Goal: Task Accomplishment & Management: Complete application form

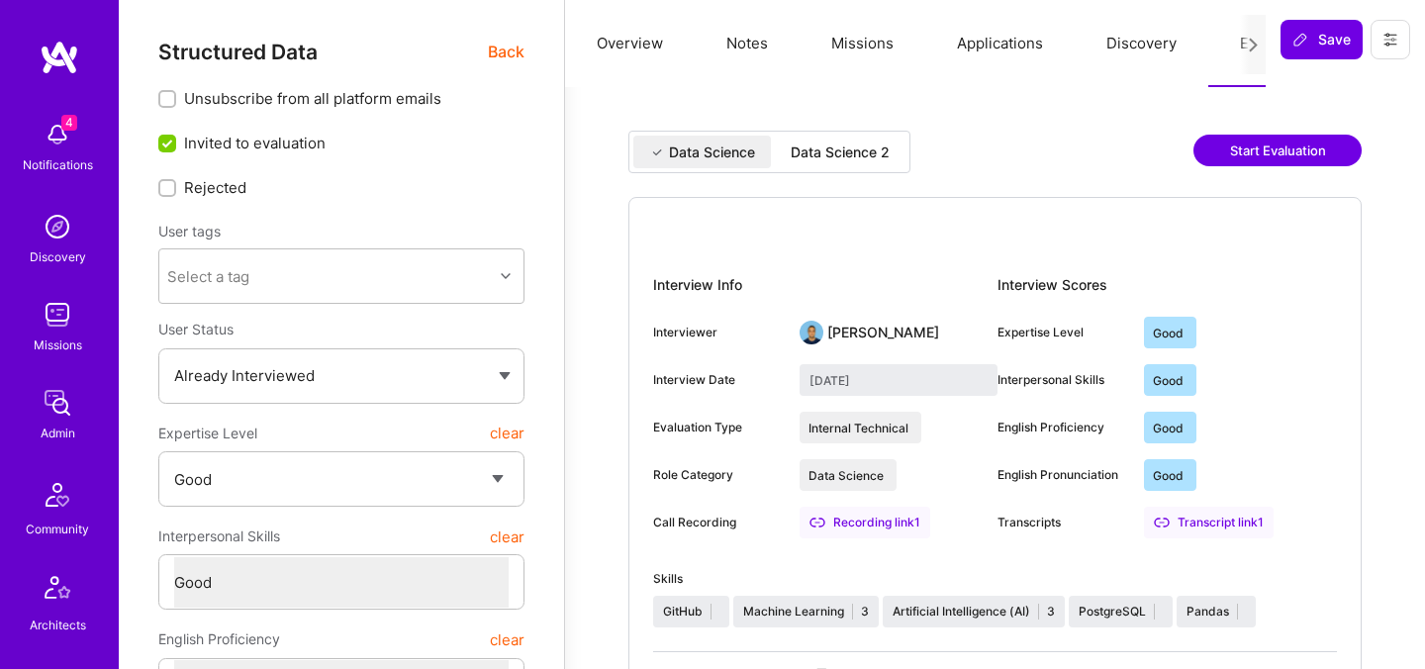
select select "4"
select select "6"
select select "RS"
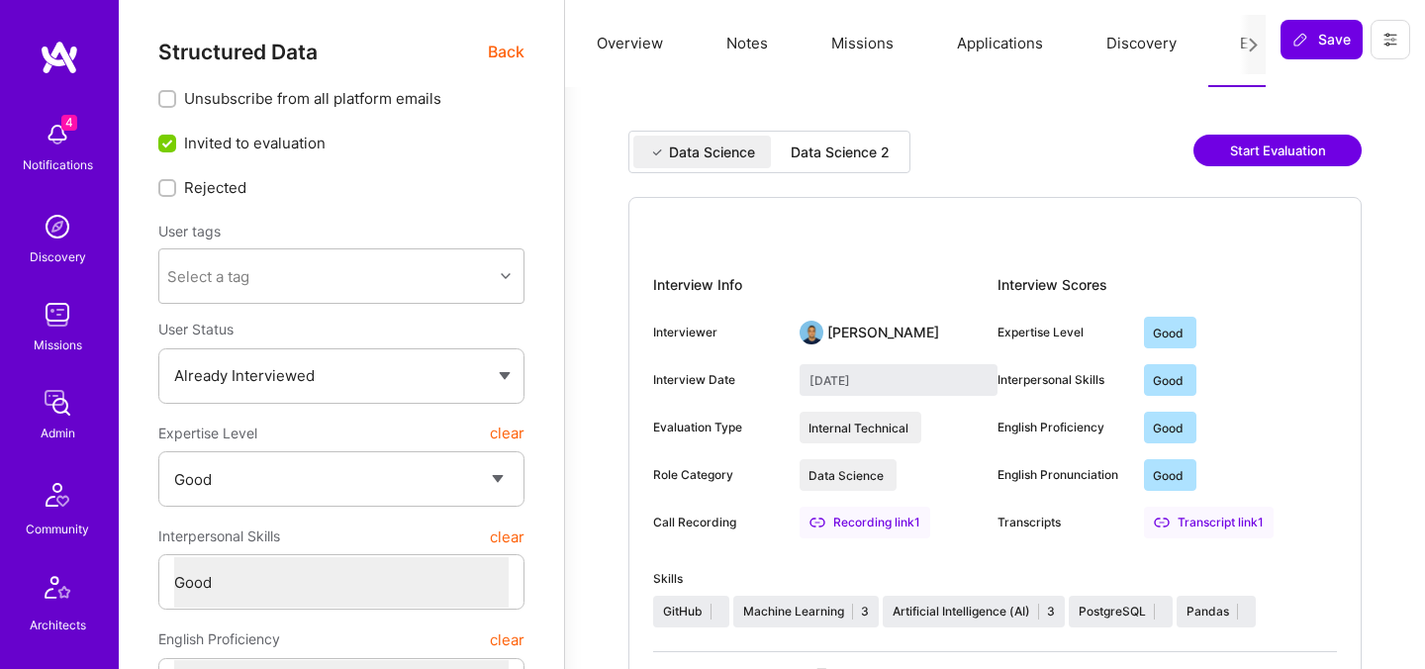
select select "Right Now"
click at [518, 58] on span "Back" at bounding box center [506, 52] width 37 height 25
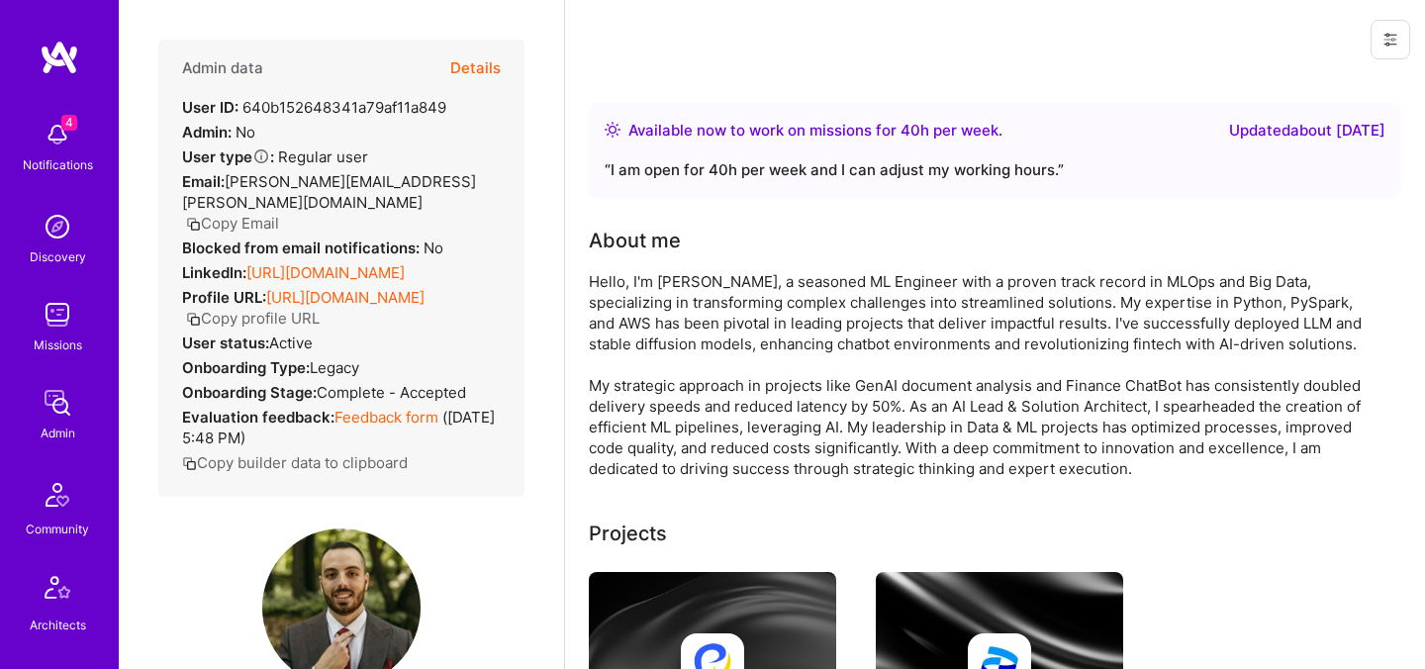
click at [478, 66] on button "Details" at bounding box center [475, 68] width 50 height 57
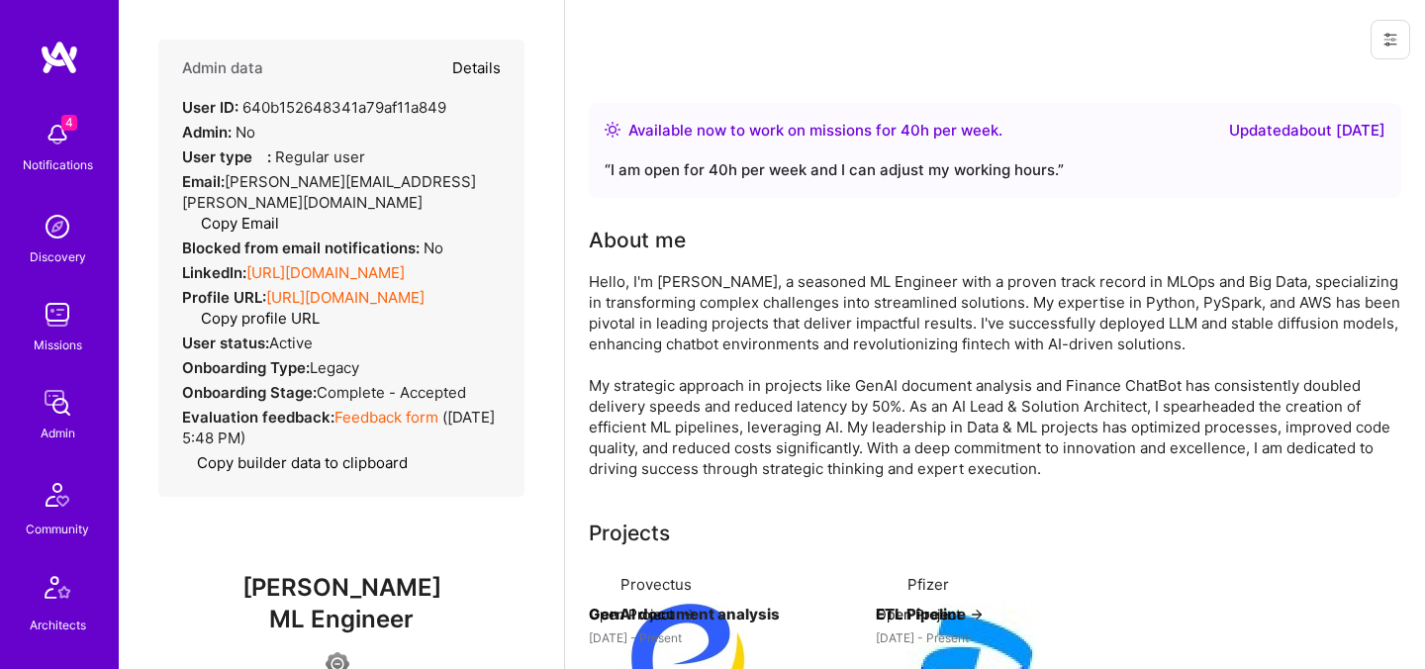
type textarea "x"
select select "4"
select select "6"
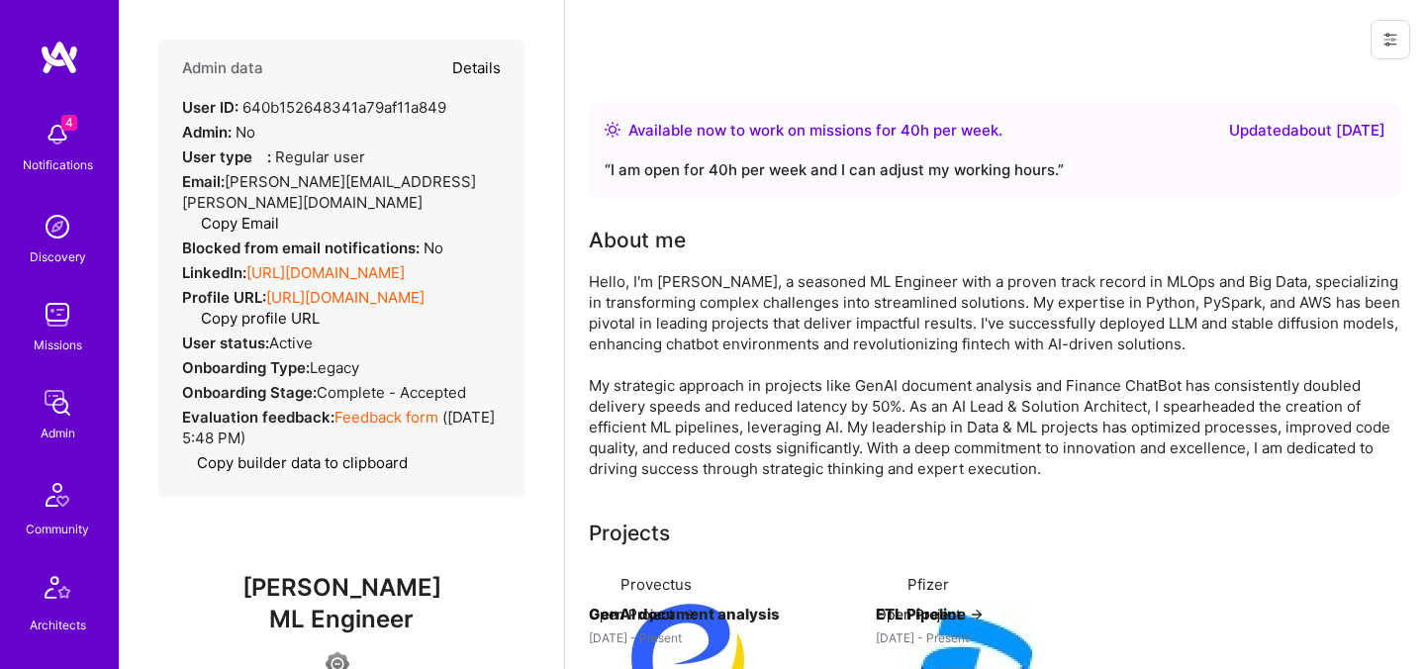
select select "RS"
select select "Right Now"
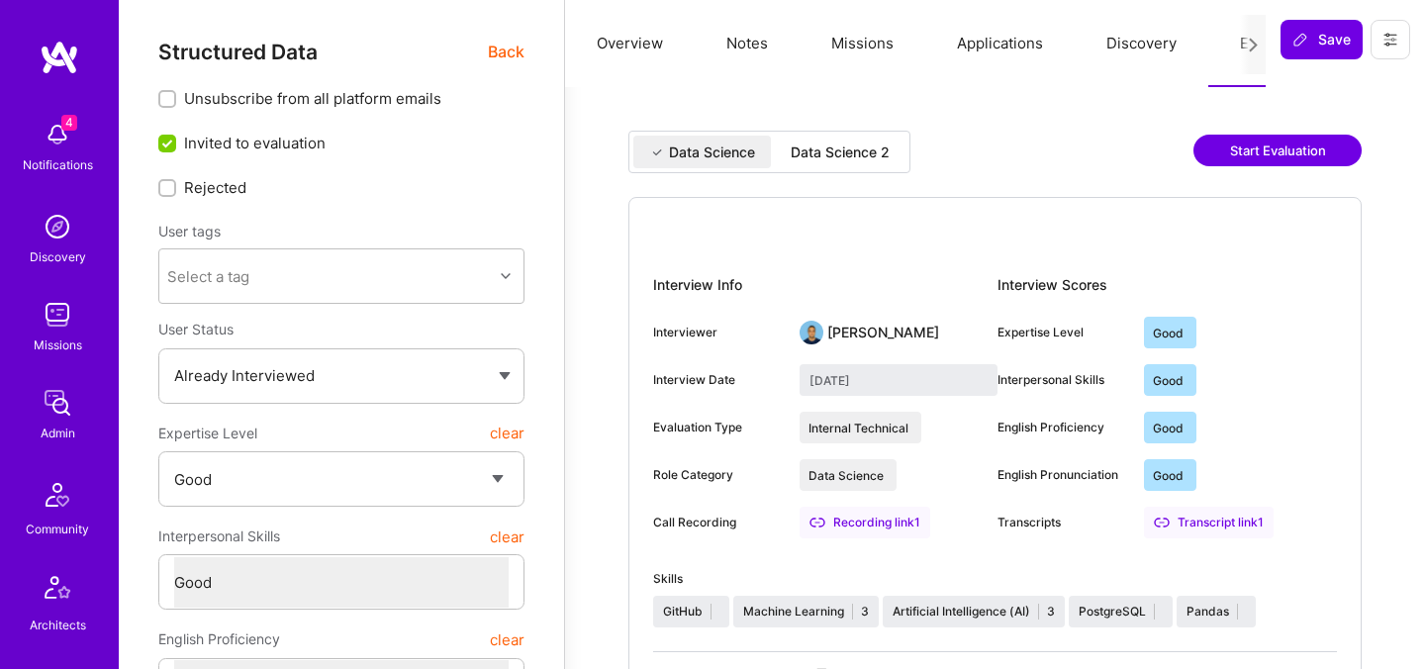
click at [817, 146] on div "Data Science 2" at bounding box center [840, 153] width 99 height 20
type input "[DATE]"
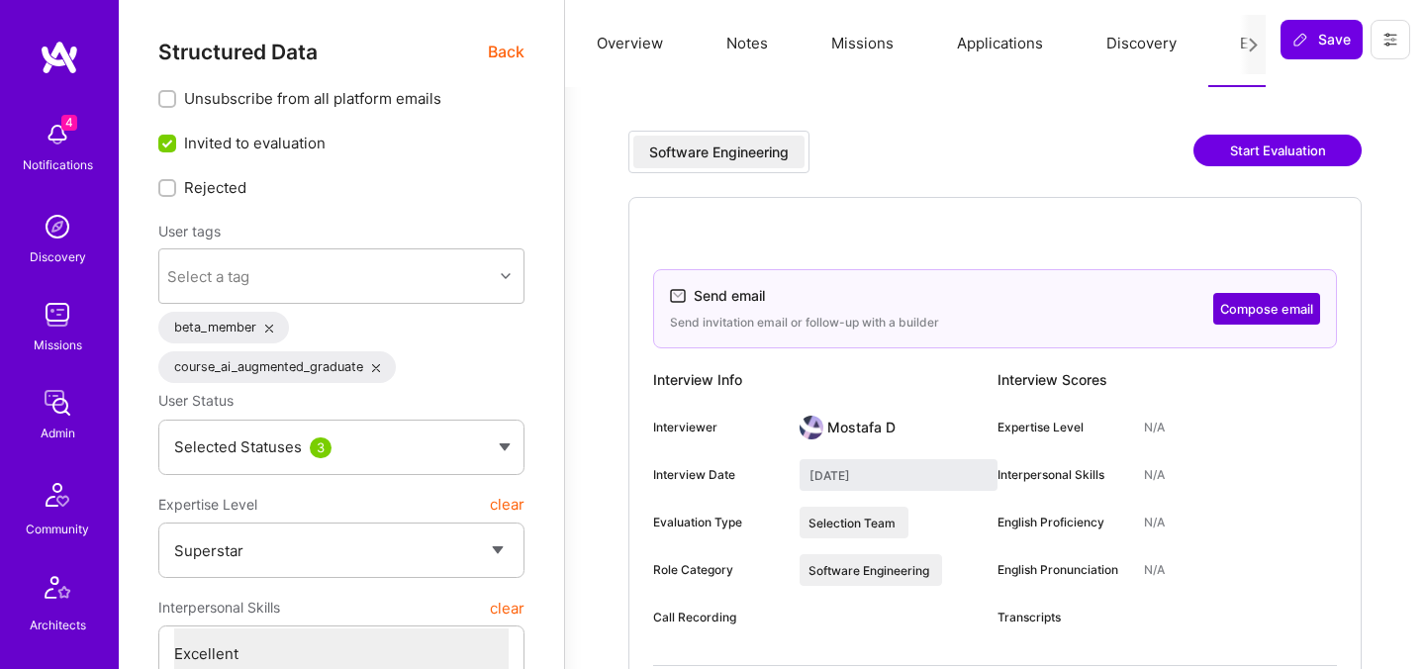
select select "7"
select select "PL"
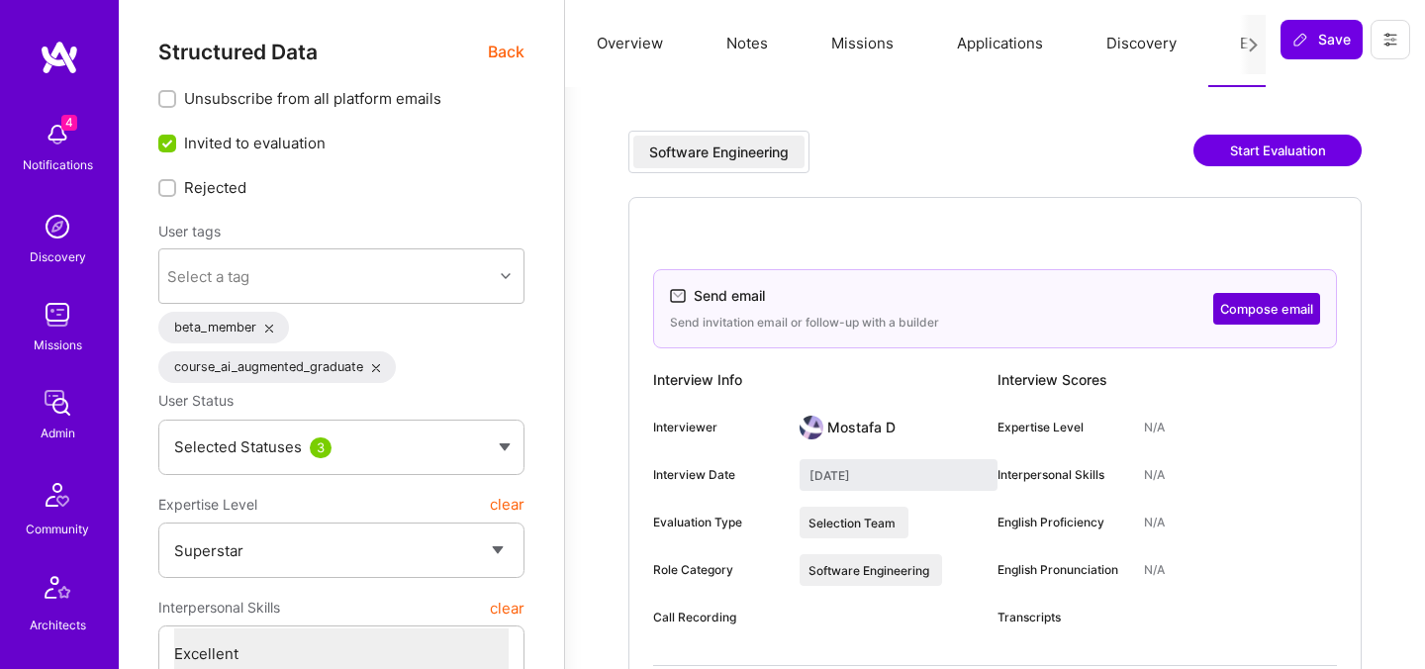
select select "Right Now"
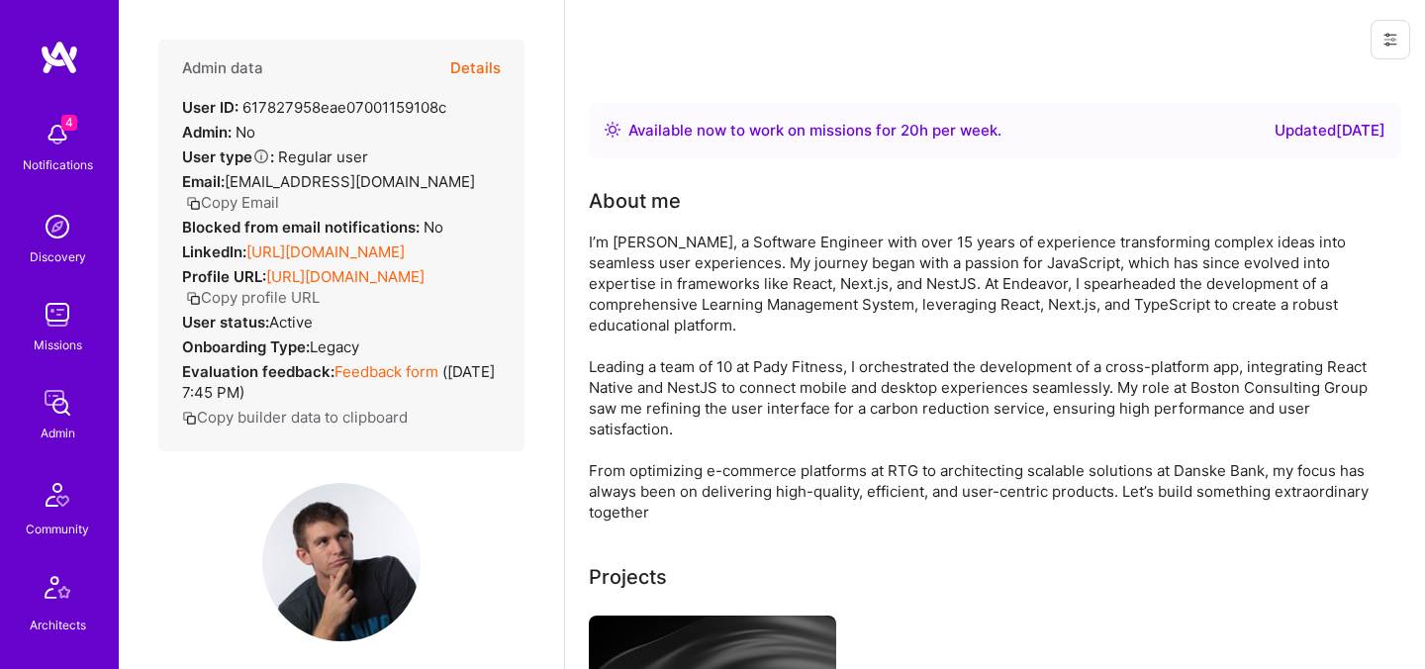
click at [485, 64] on button "Details" at bounding box center [475, 68] width 50 height 57
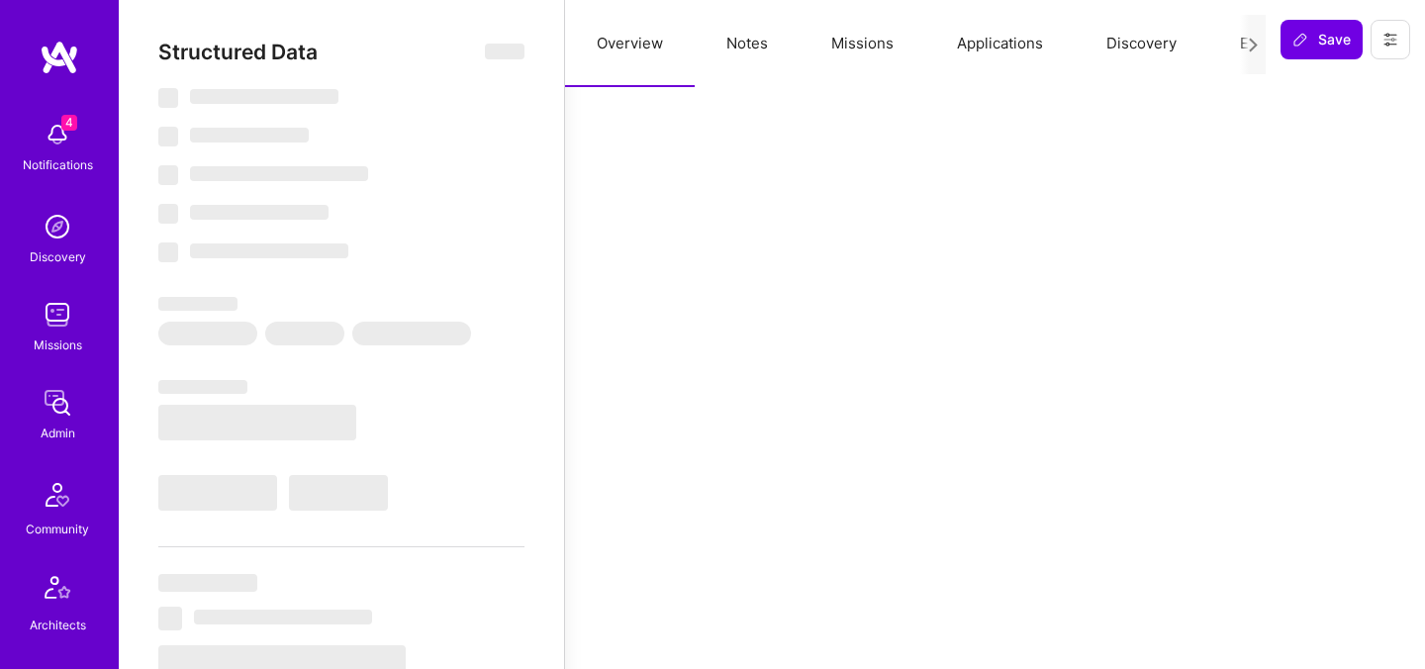
select select "Right Now"
select select "7"
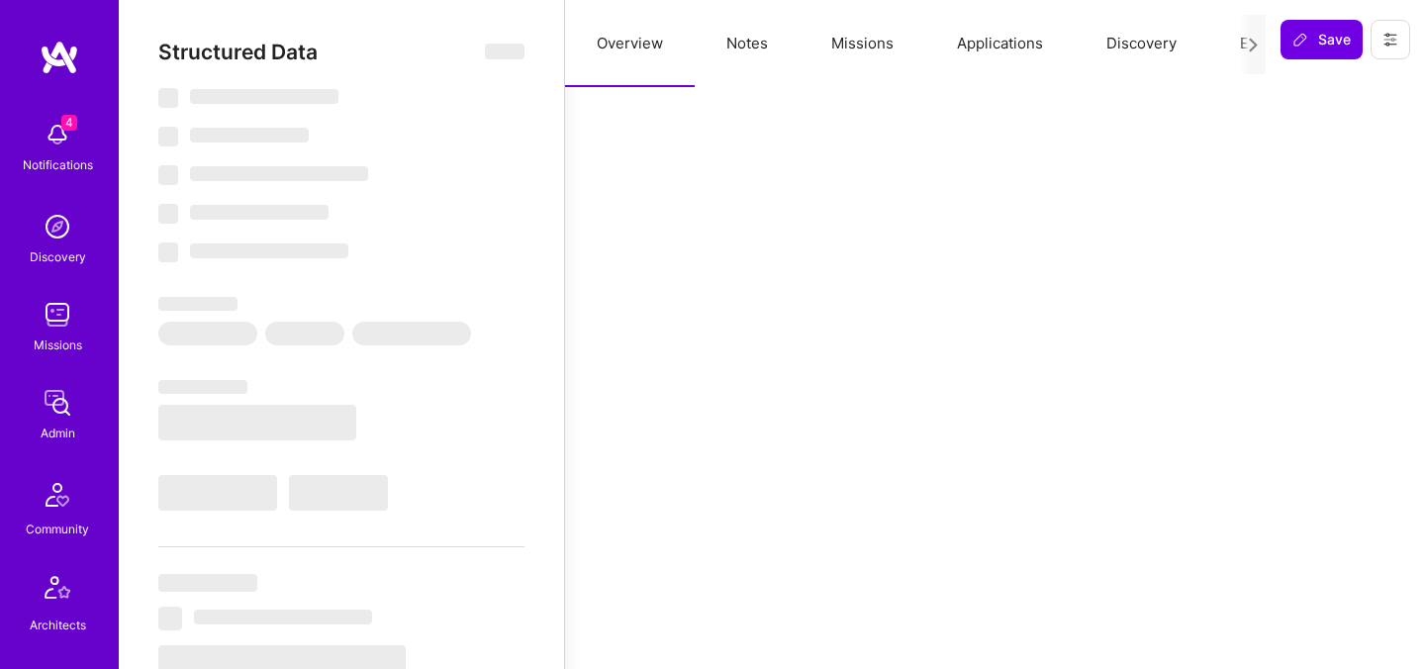
select select "PL"
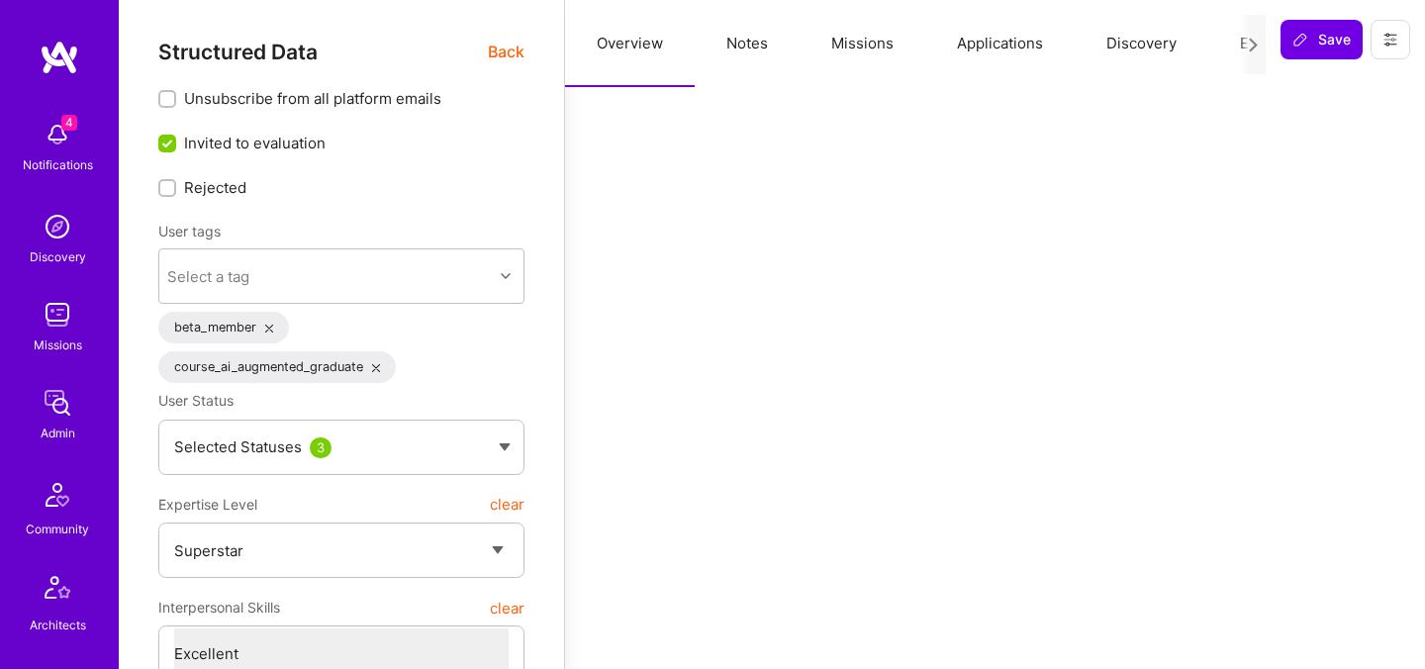
click at [499, 55] on span "Back" at bounding box center [506, 52] width 37 height 25
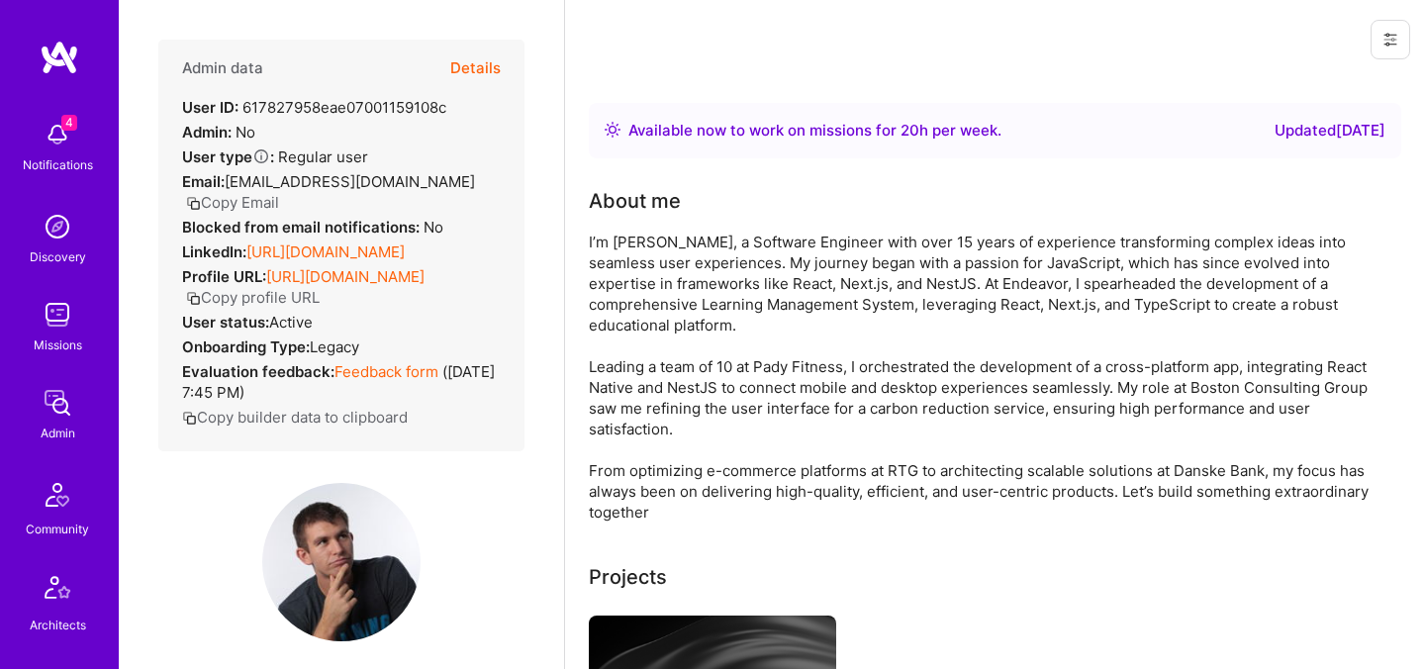
click at [486, 69] on button "Details" at bounding box center [475, 68] width 50 height 57
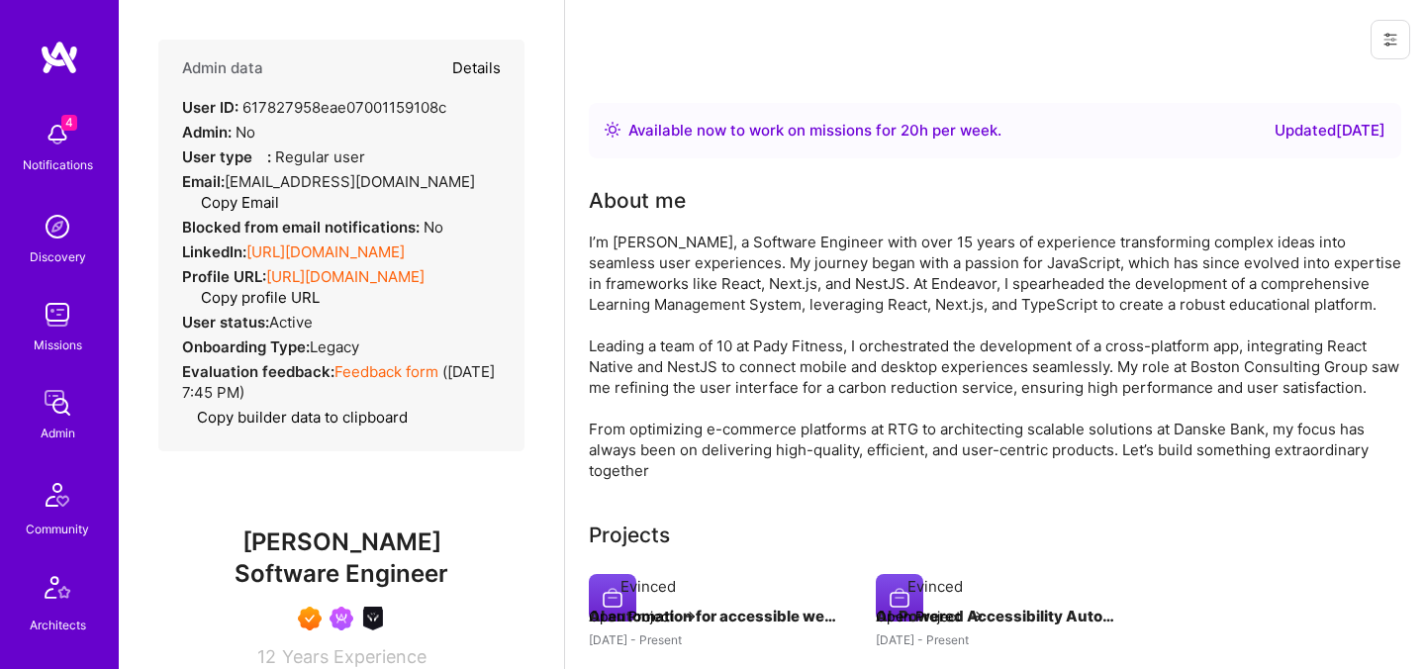
type textarea "x"
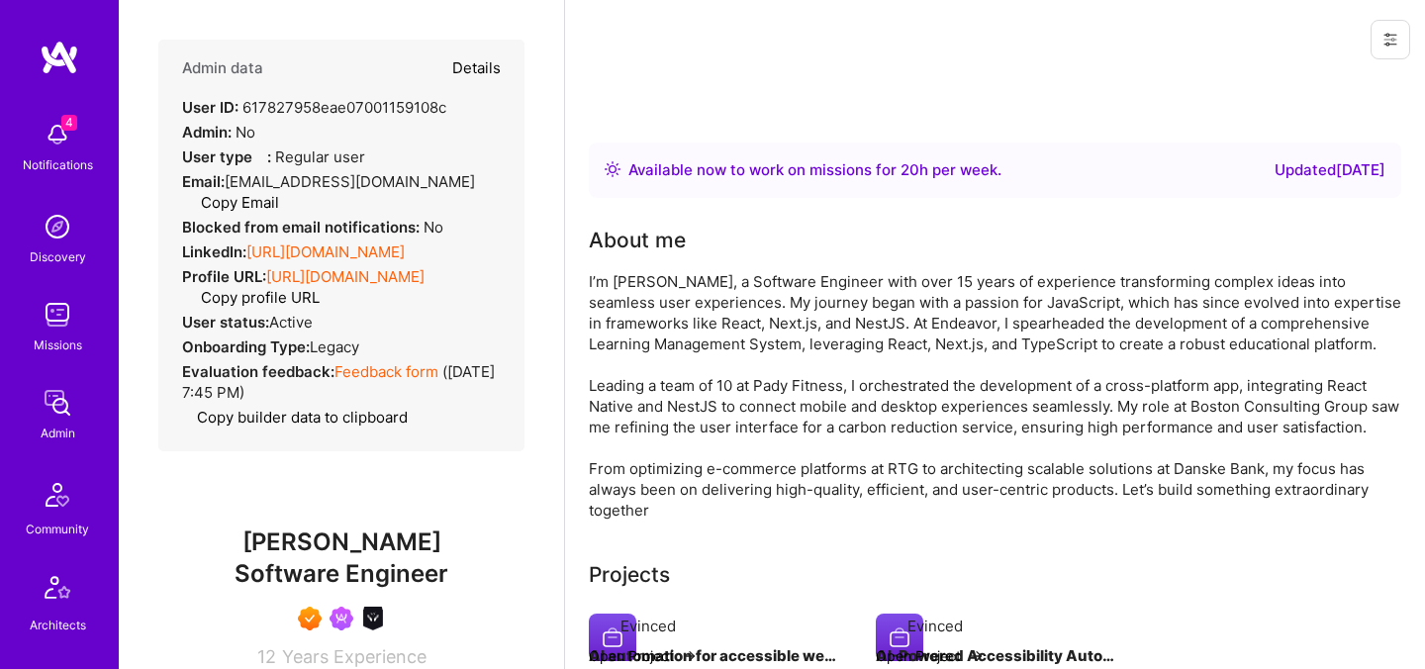
select select "7"
select select "PL"
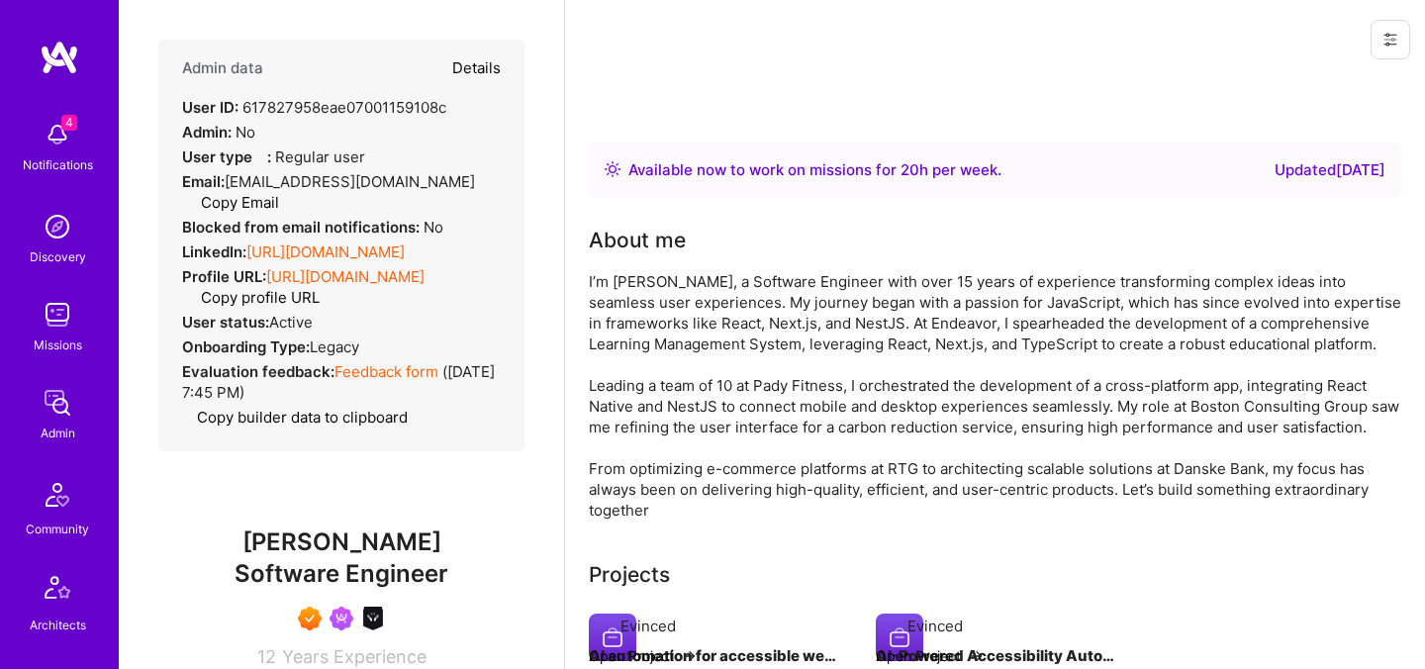
select select "Right Now"
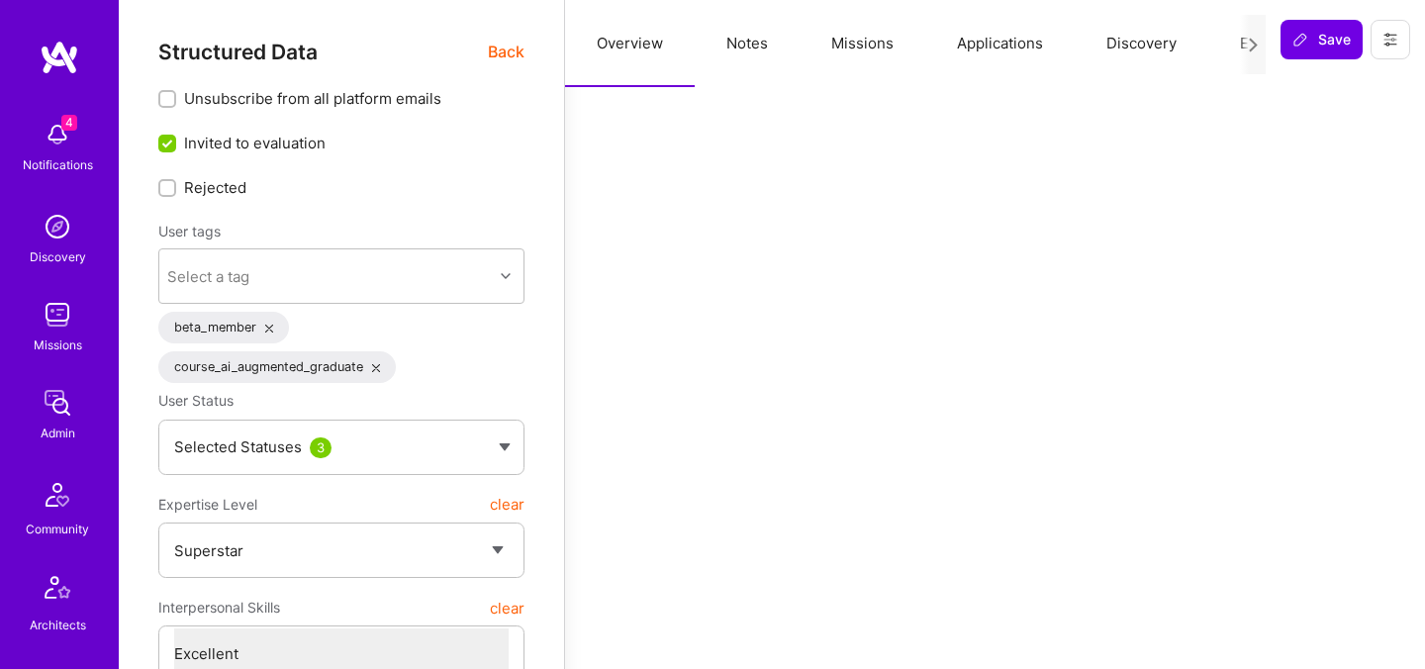
click at [518, 58] on span "Back" at bounding box center [506, 52] width 37 height 25
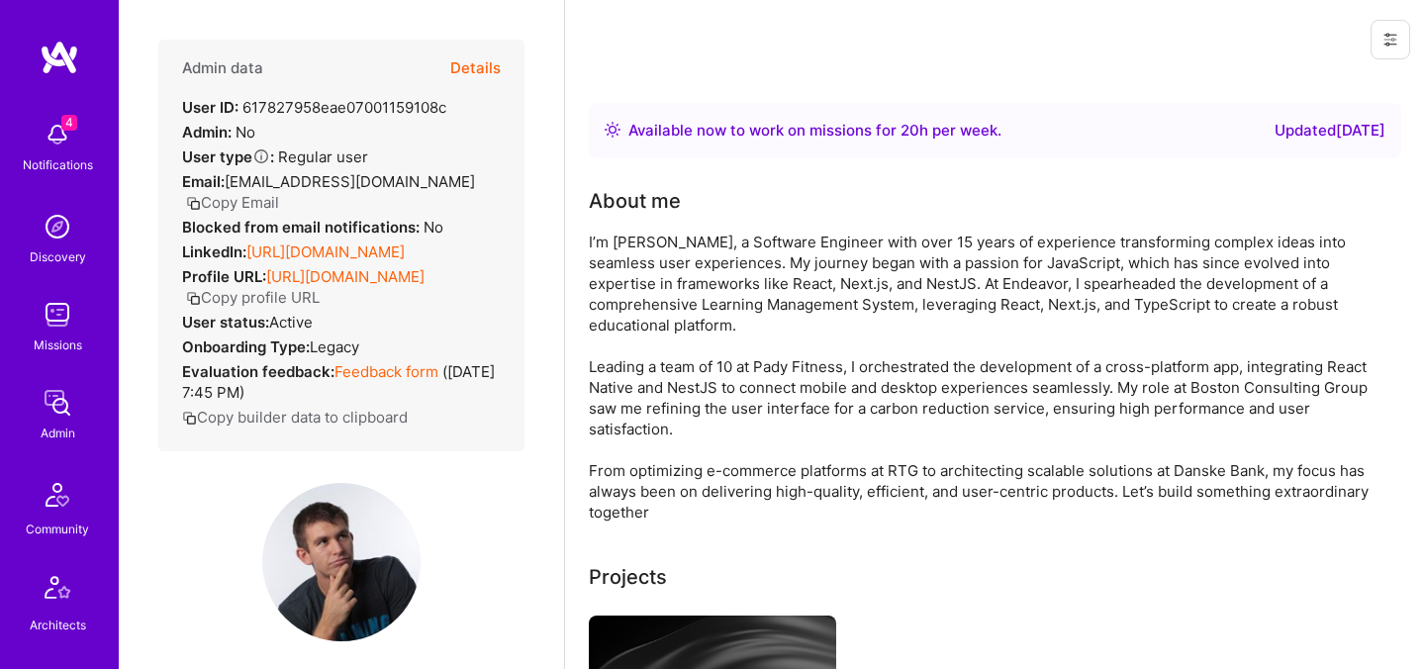
click at [498, 75] on button "Details" at bounding box center [475, 68] width 50 height 57
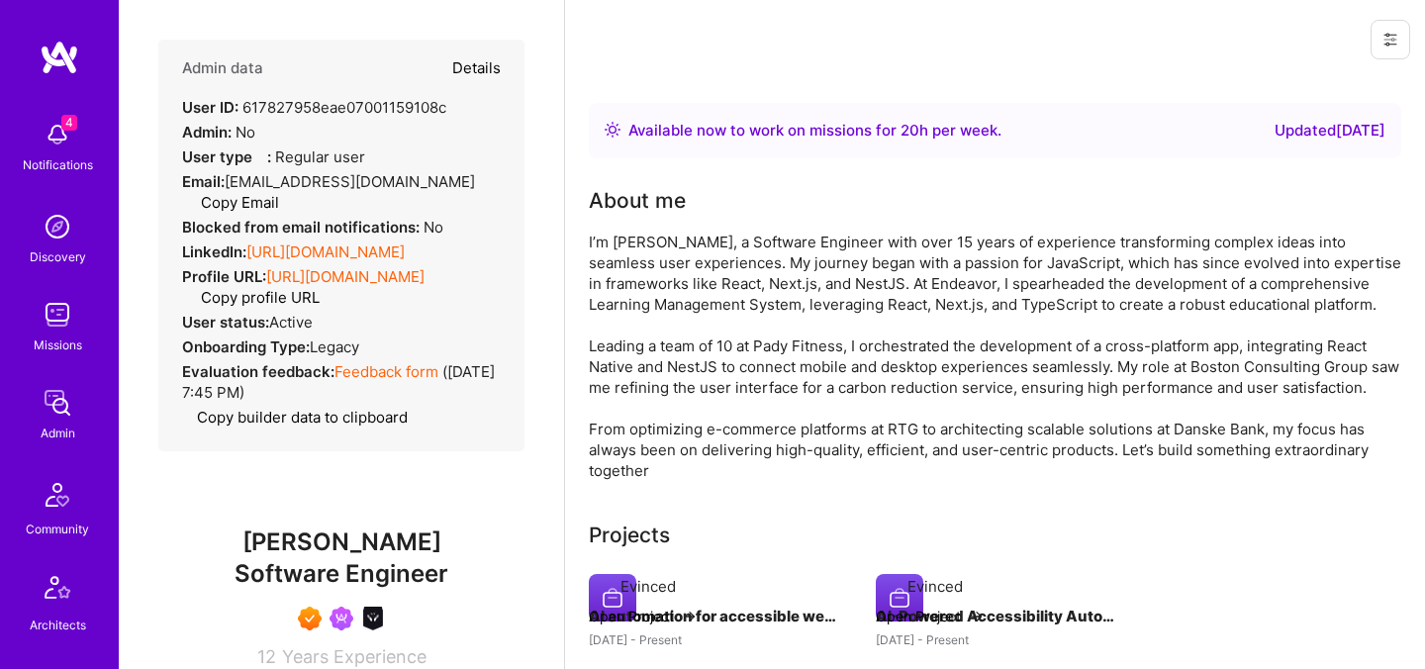
type textarea "x"
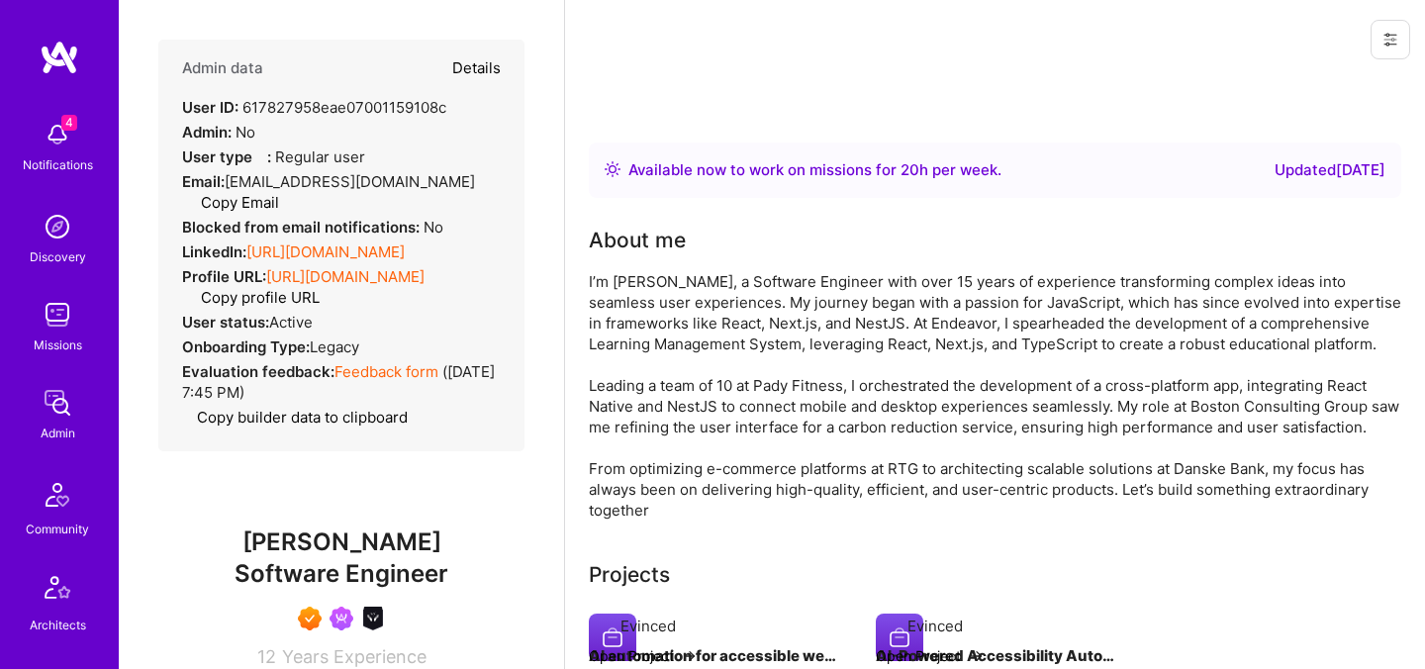
select select "7"
select select "PL"
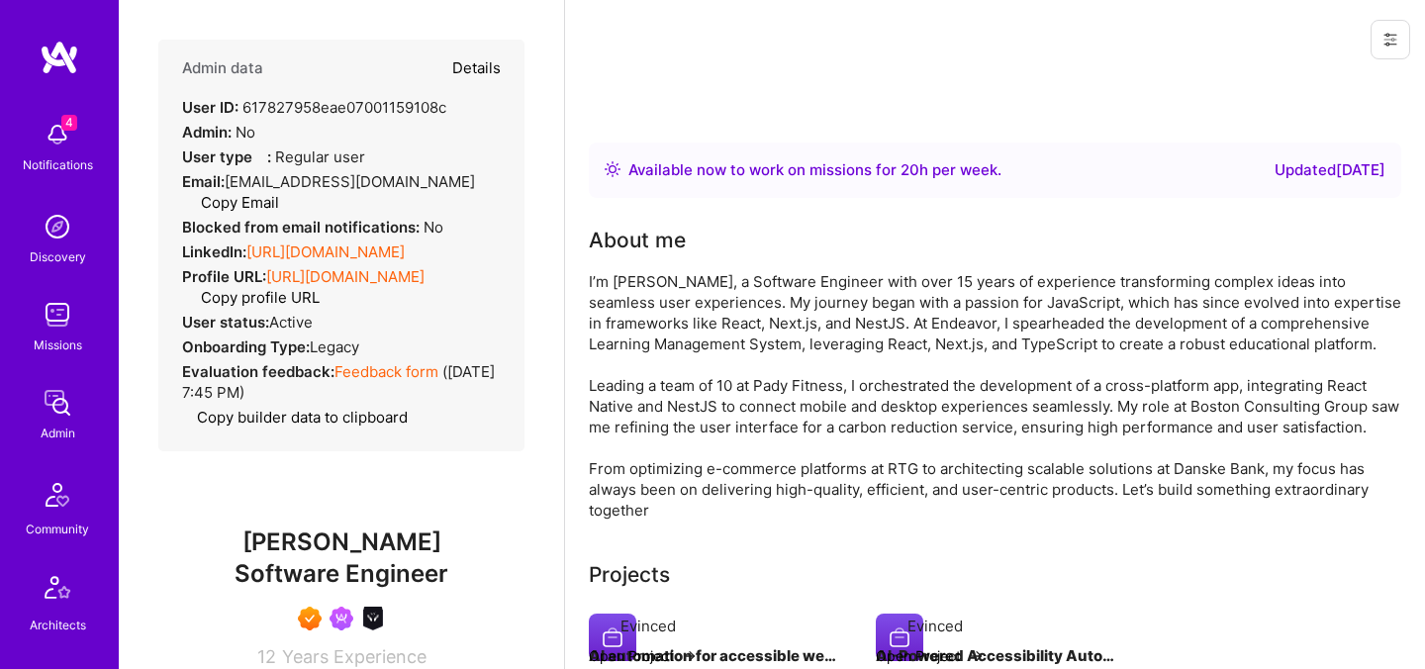
select select "Right Now"
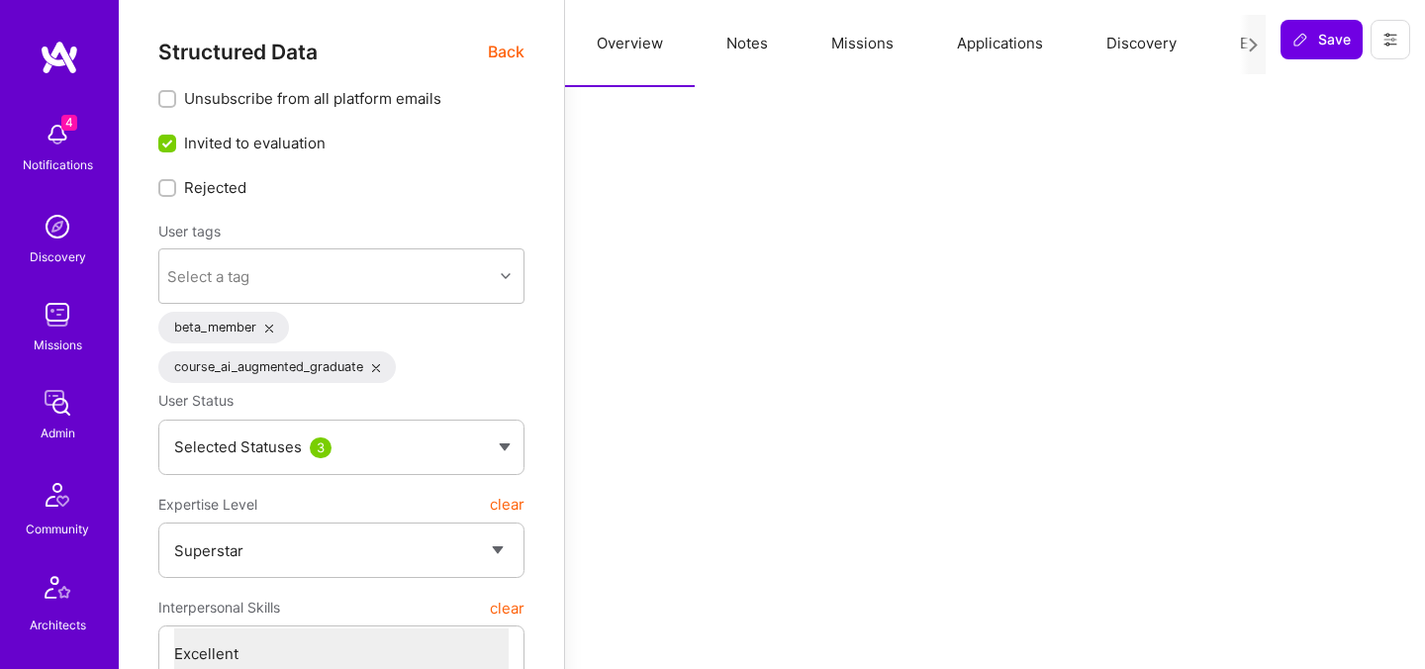
click at [1238, 43] on button "Evaluation" at bounding box center [1277, 43] width 136 height 87
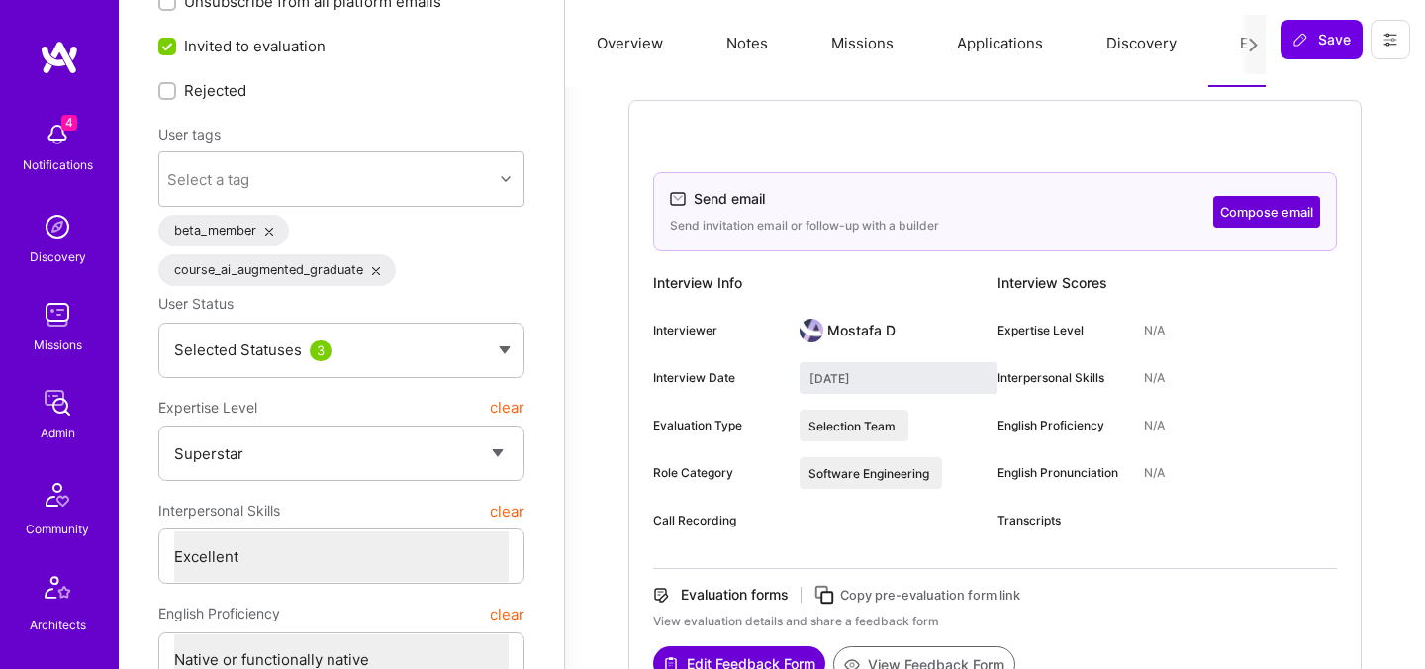
scroll to position [90, 0]
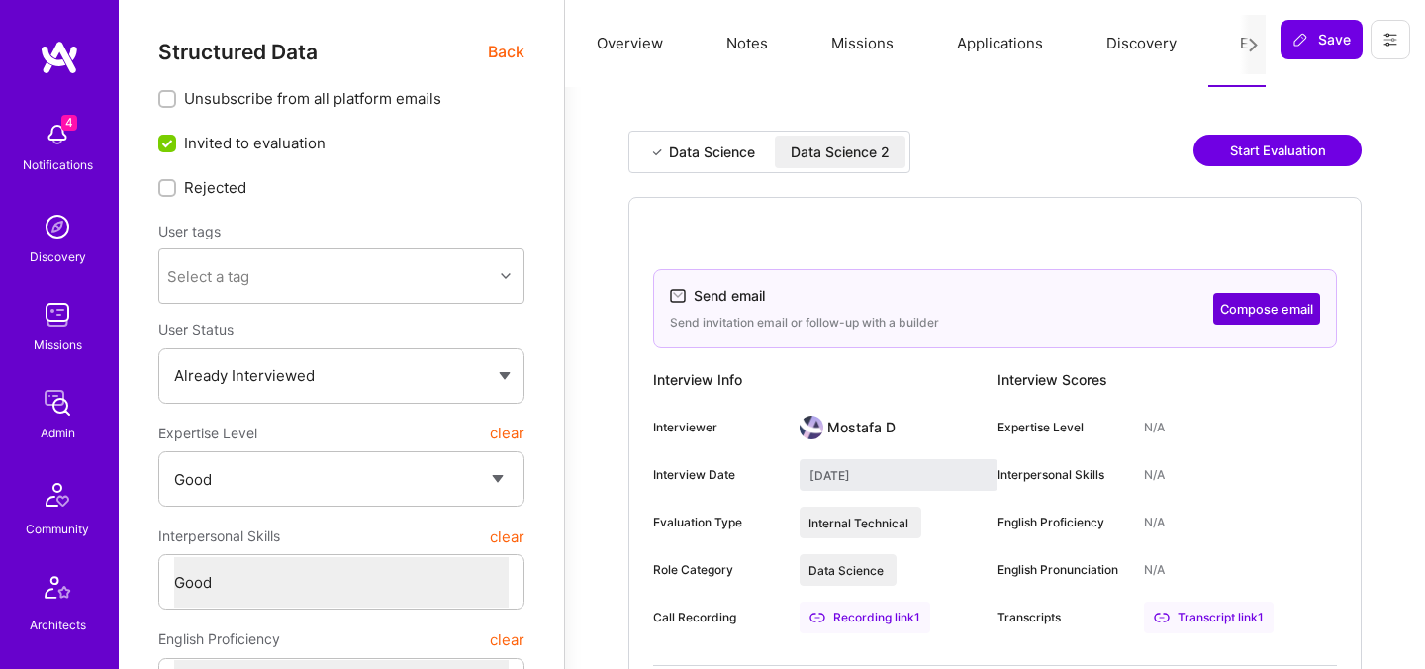
select select "4"
select select "6"
select select "RS"
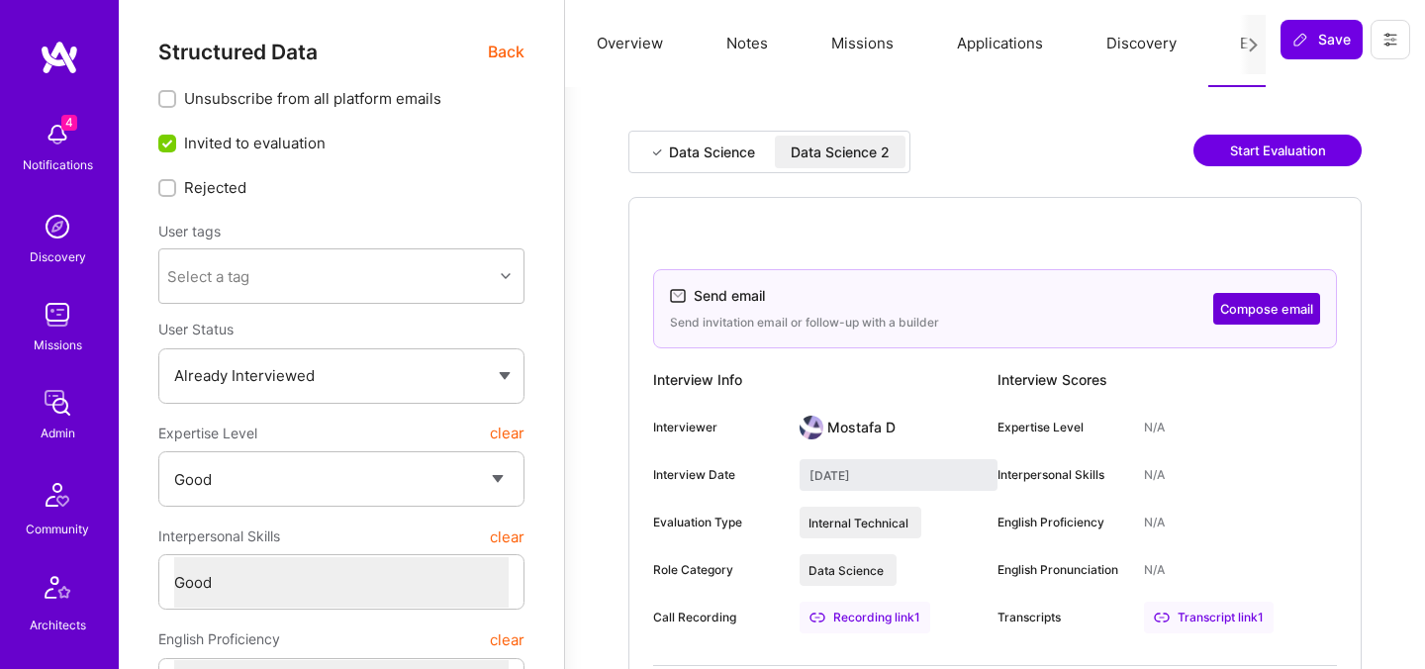
select select "Right Now"
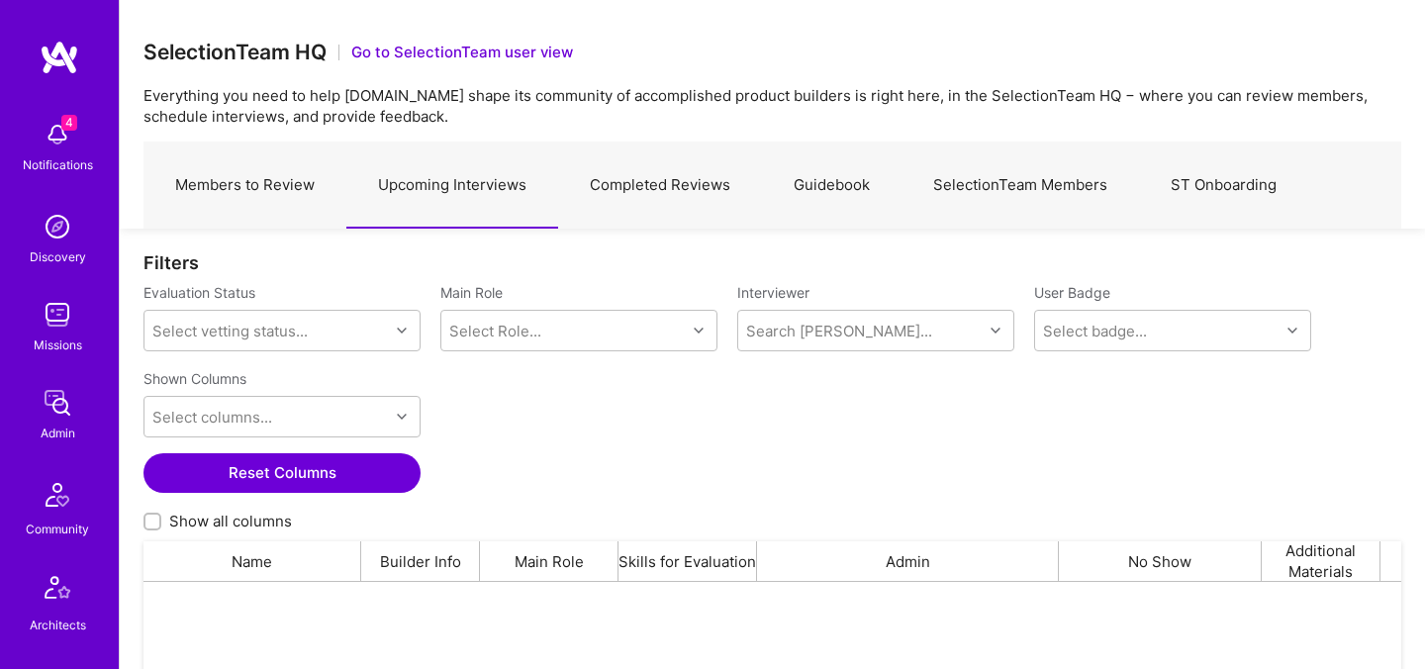
scroll to position [461, 1258]
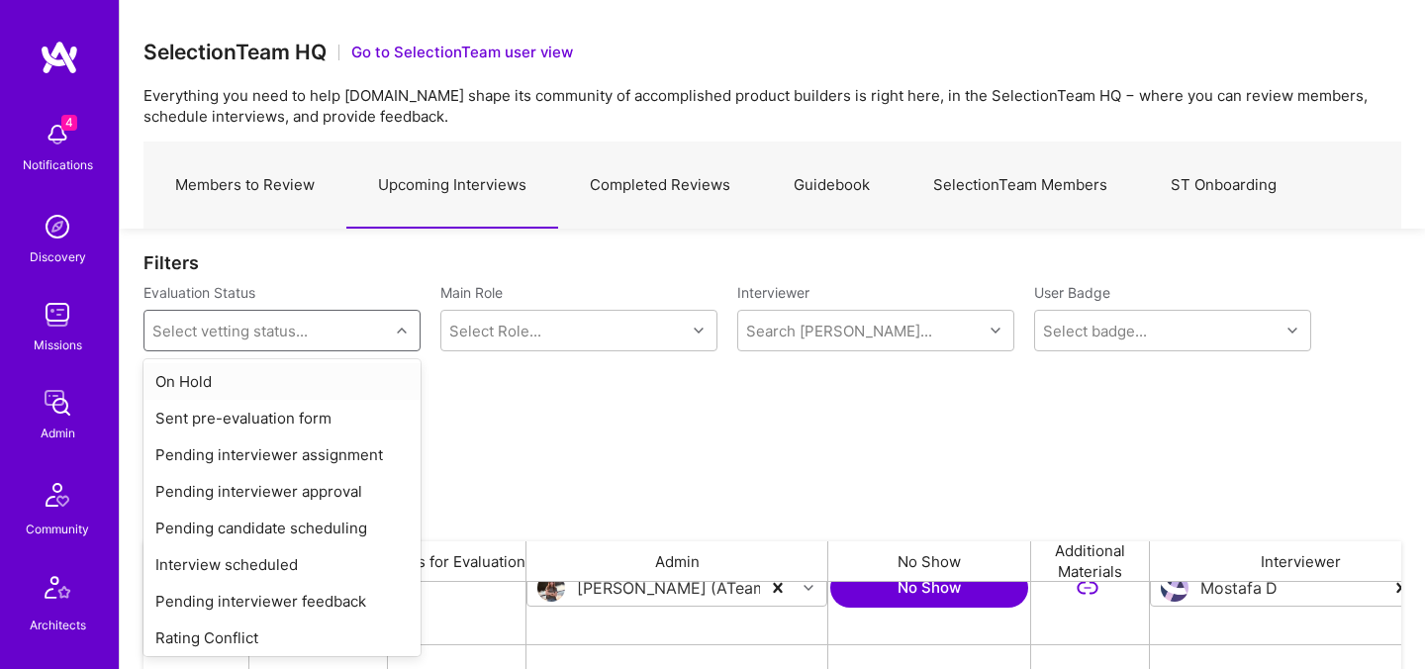
click at [320, 317] on div "Select vetting status..." at bounding box center [267, 331] width 245 height 40
paste input "[PERSON_NAME]"
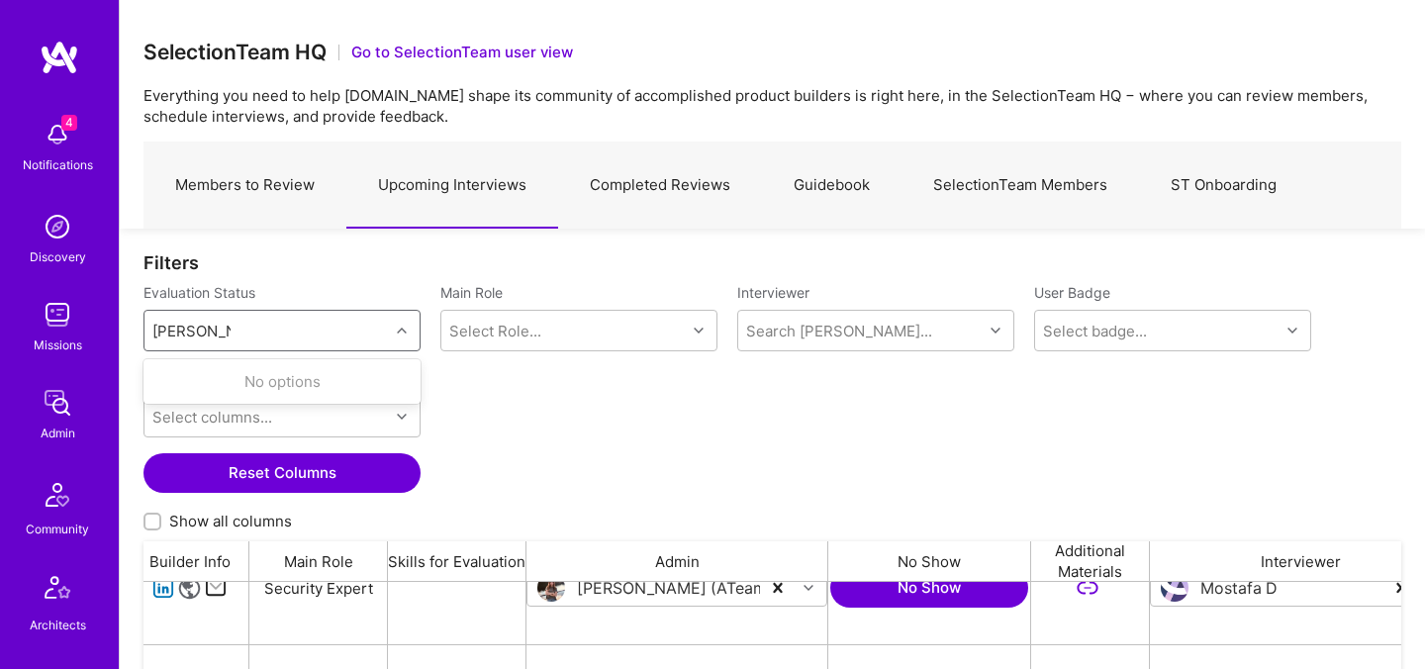
type input "[PERSON_NAME]"
click at [283, 198] on link "Members to Review" at bounding box center [245, 186] width 203 height 86
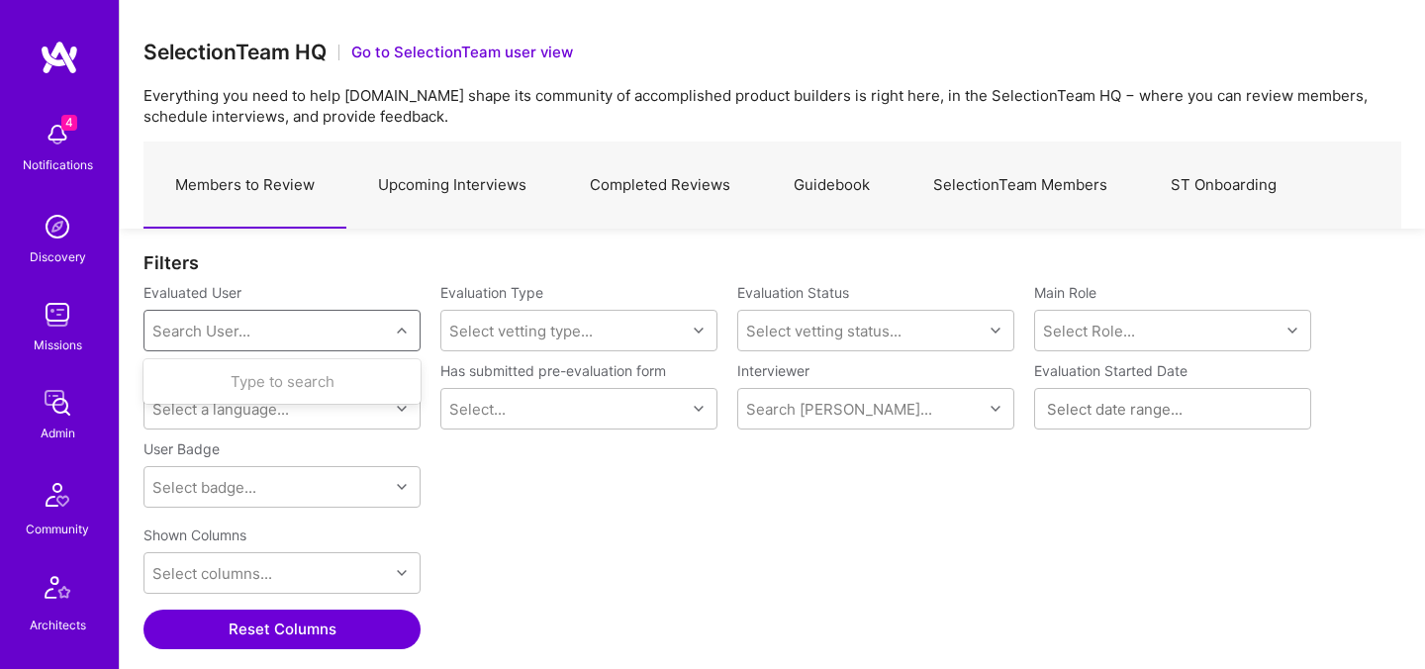
click at [304, 337] on div "Search User..." at bounding box center [267, 331] width 245 height 40
paste input "[PERSON_NAME]"
type input "[PERSON_NAME]"
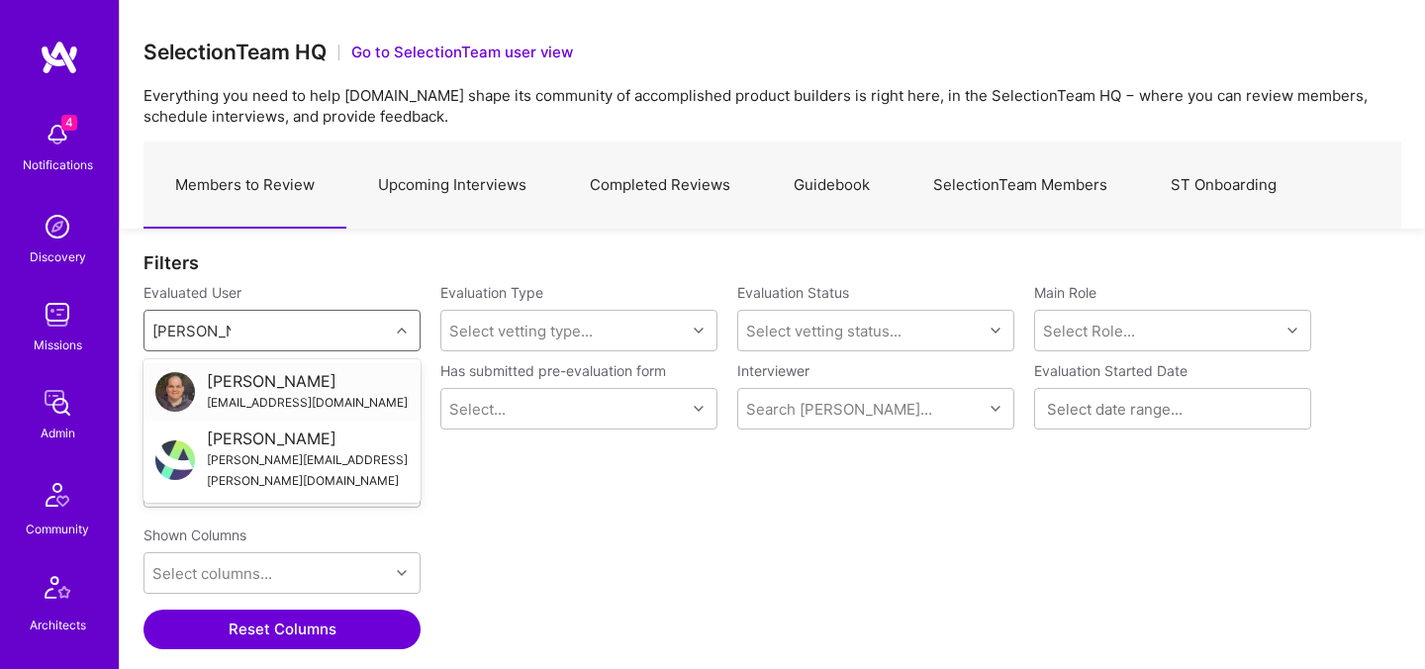
click at [261, 397] on div "[EMAIL_ADDRESS][DOMAIN_NAME]" at bounding box center [307, 402] width 201 height 21
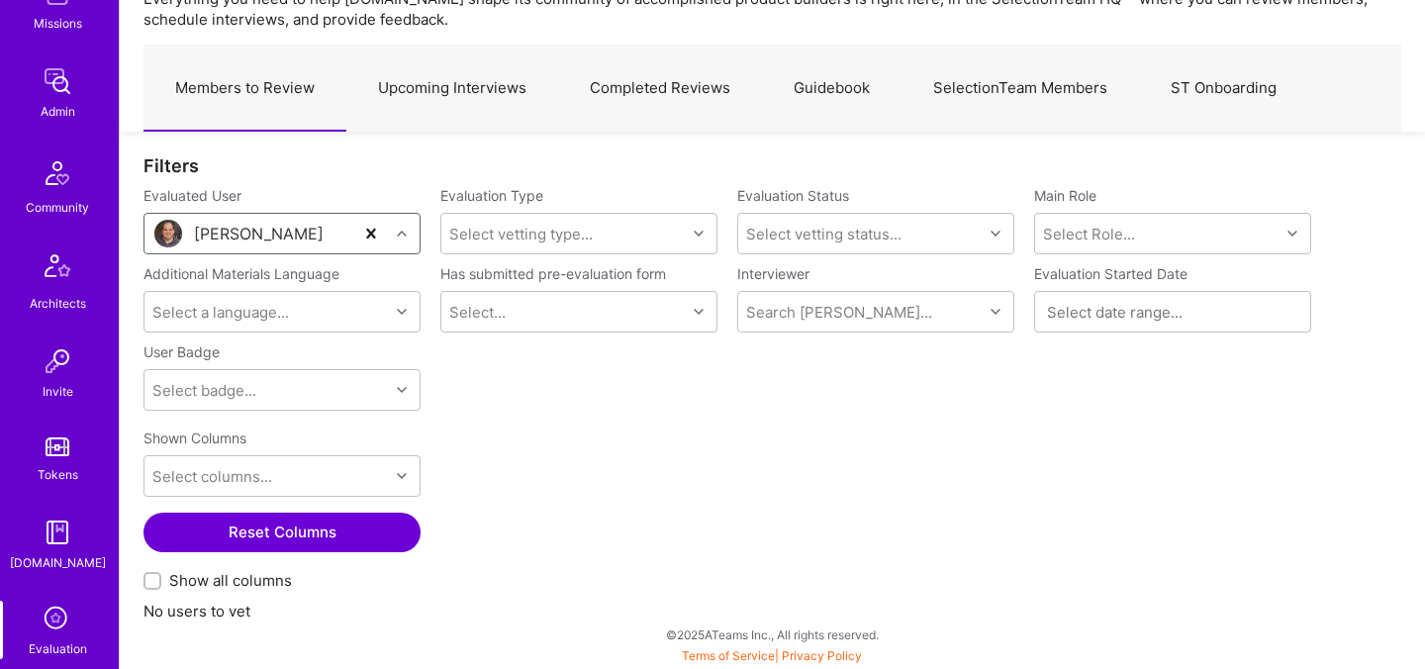
scroll to position [594, 0]
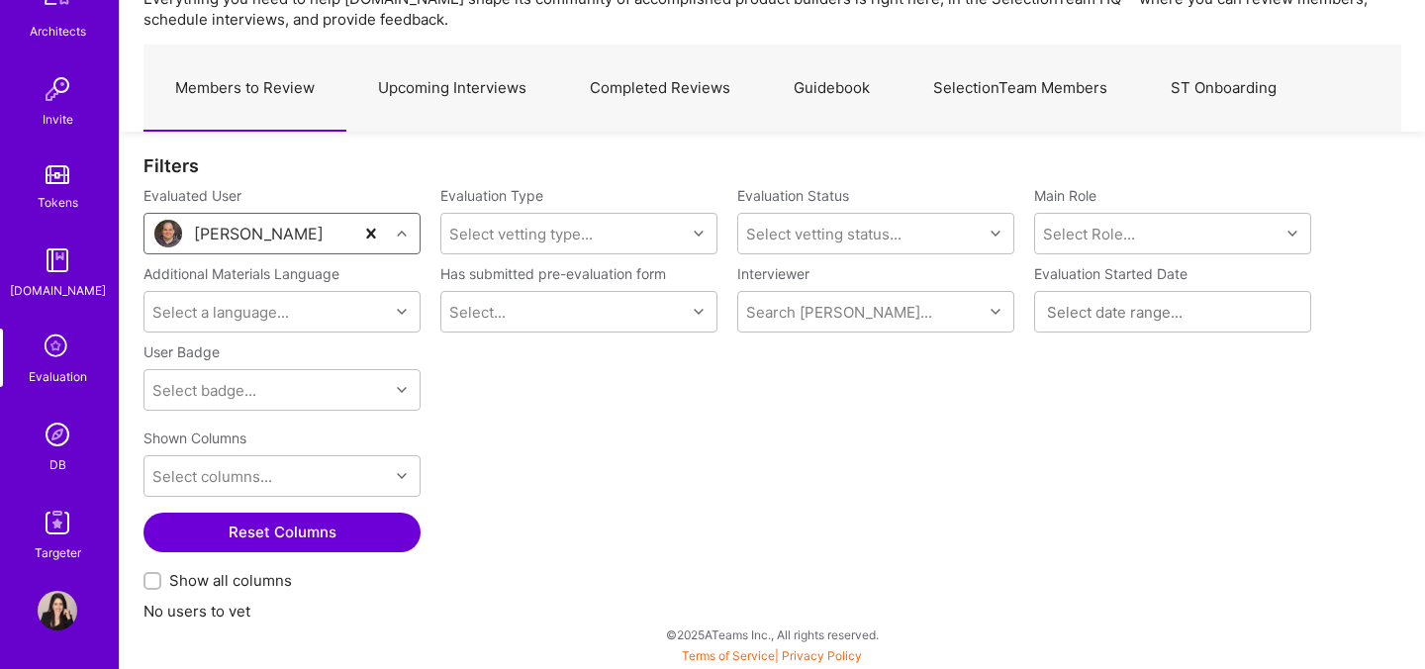
click at [56, 447] on img at bounding box center [58, 435] width 40 height 40
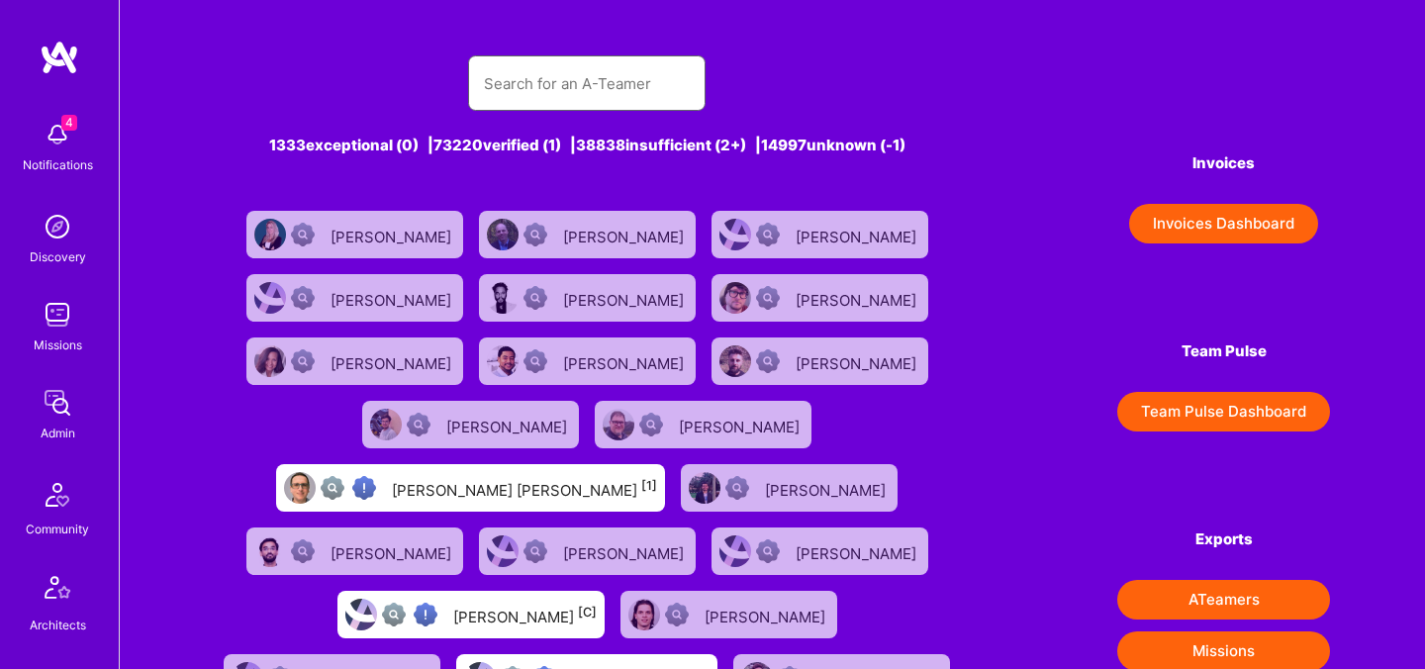
click at [645, 64] on input "text" at bounding box center [587, 83] width 206 height 50
paste input "[PERSON_NAME]"
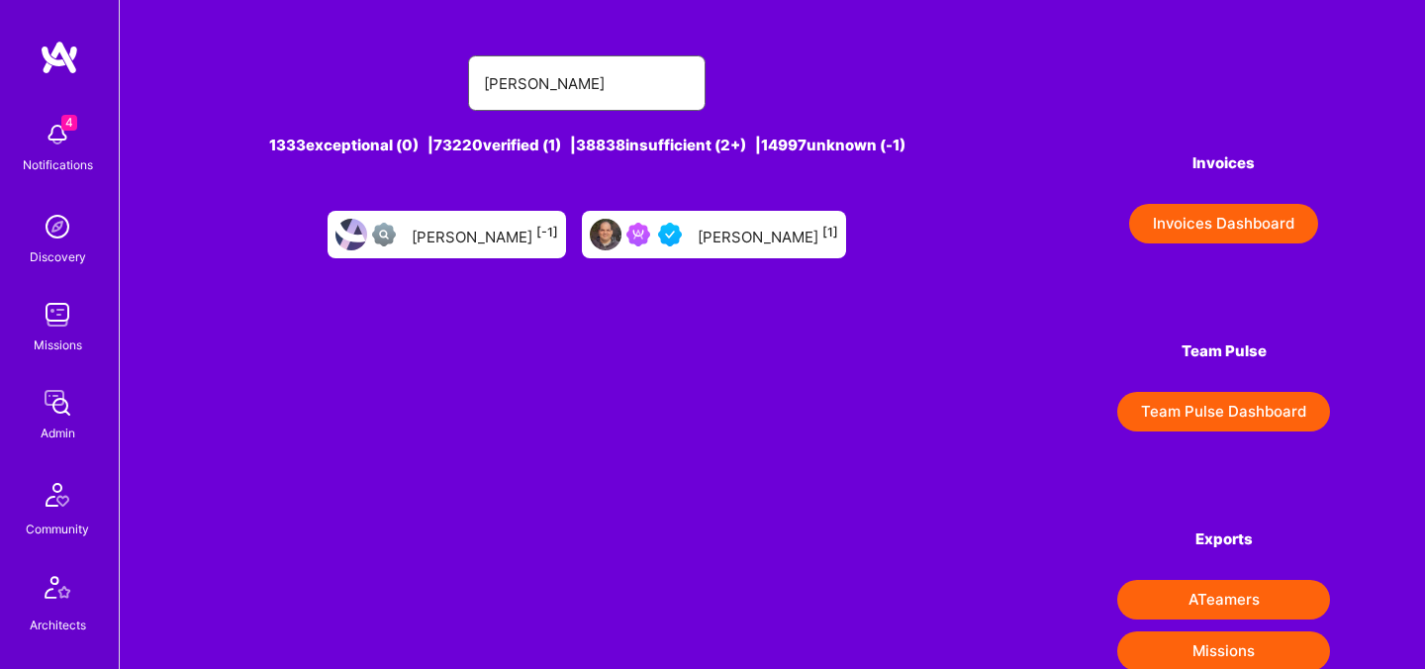
type input "[PERSON_NAME]"
click at [700, 227] on div "[PERSON_NAME] [1]" at bounding box center [714, 235] width 264 height 48
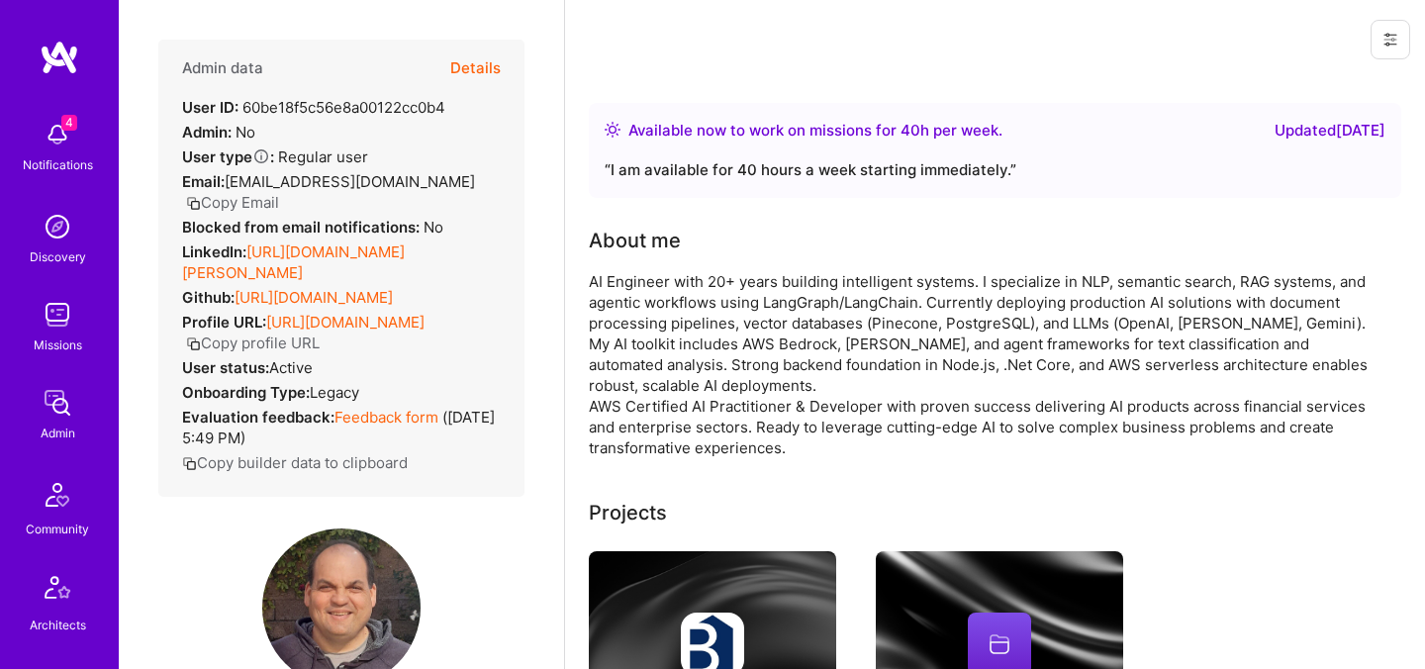
click at [469, 68] on button "Details" at bounding box center [475, 68] width 50 height 57
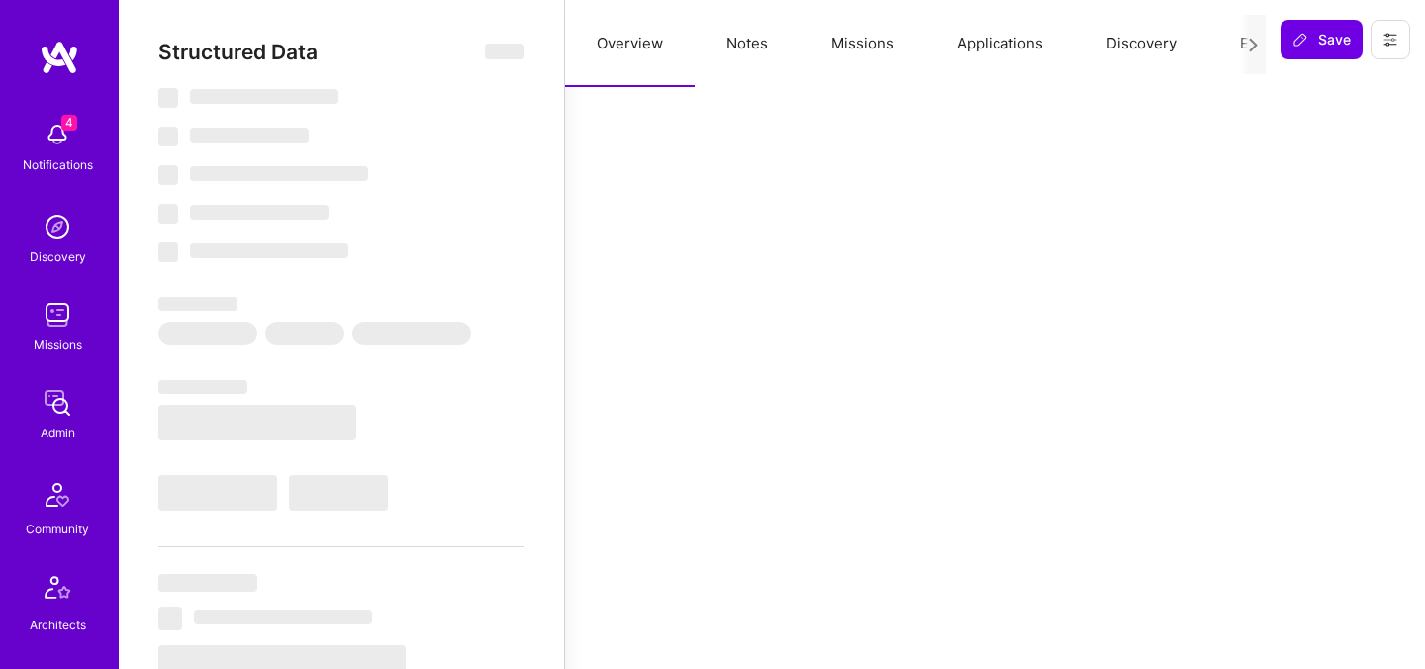
click at [1234, 47] on button "Evaluation" at bounding box center [1277, 43] width 136 height 87
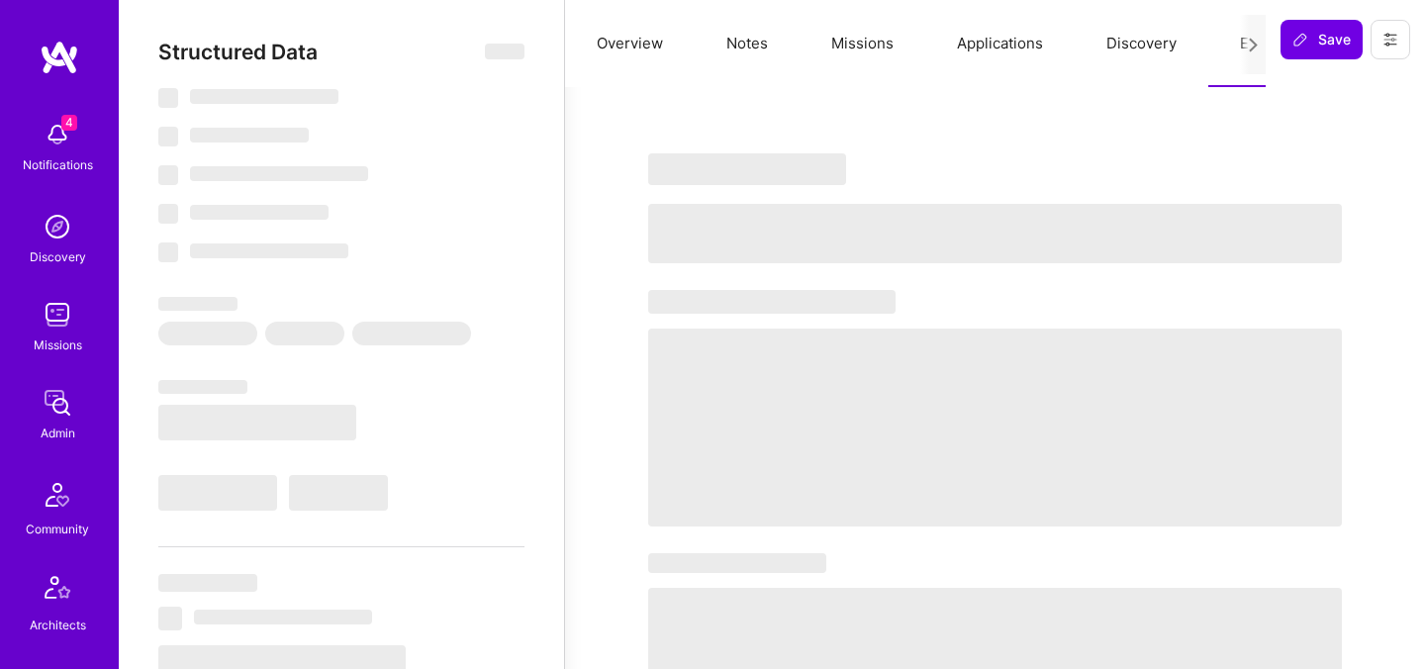
type textarea "x"
select select "Right Now"
select select "4"
select select "7"
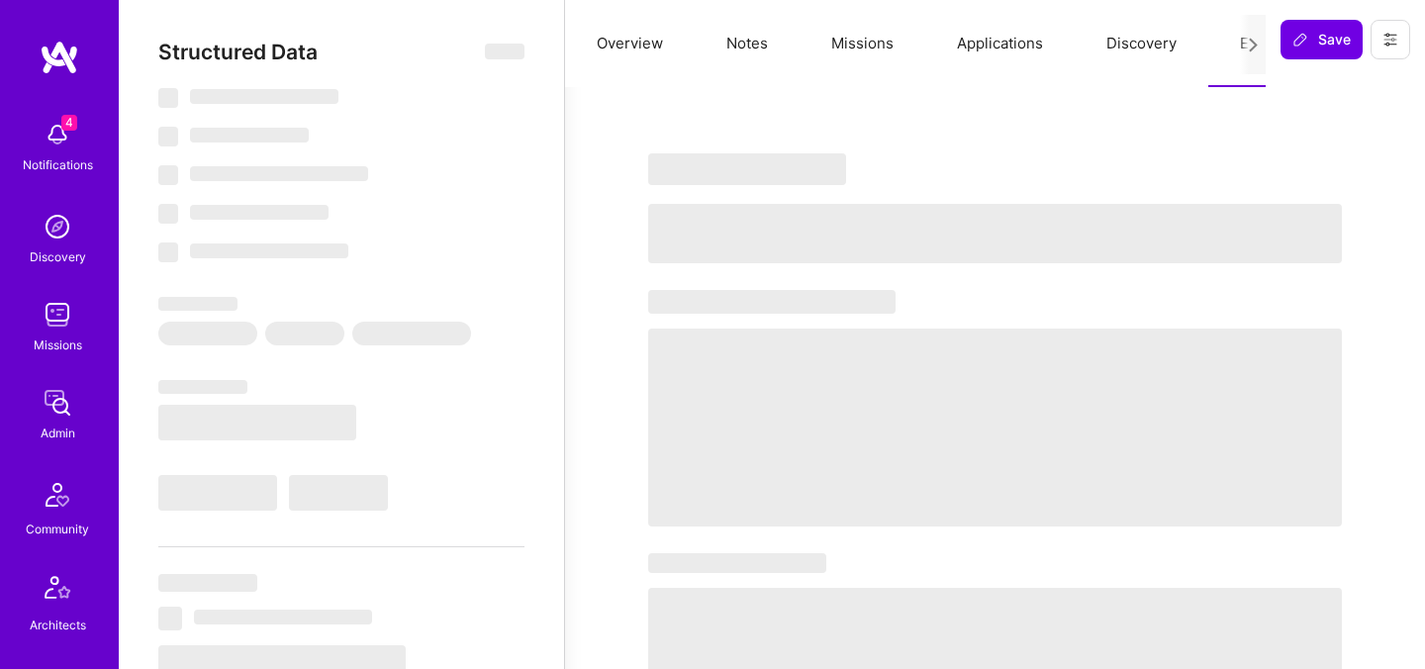
select select "7"
select select "US"
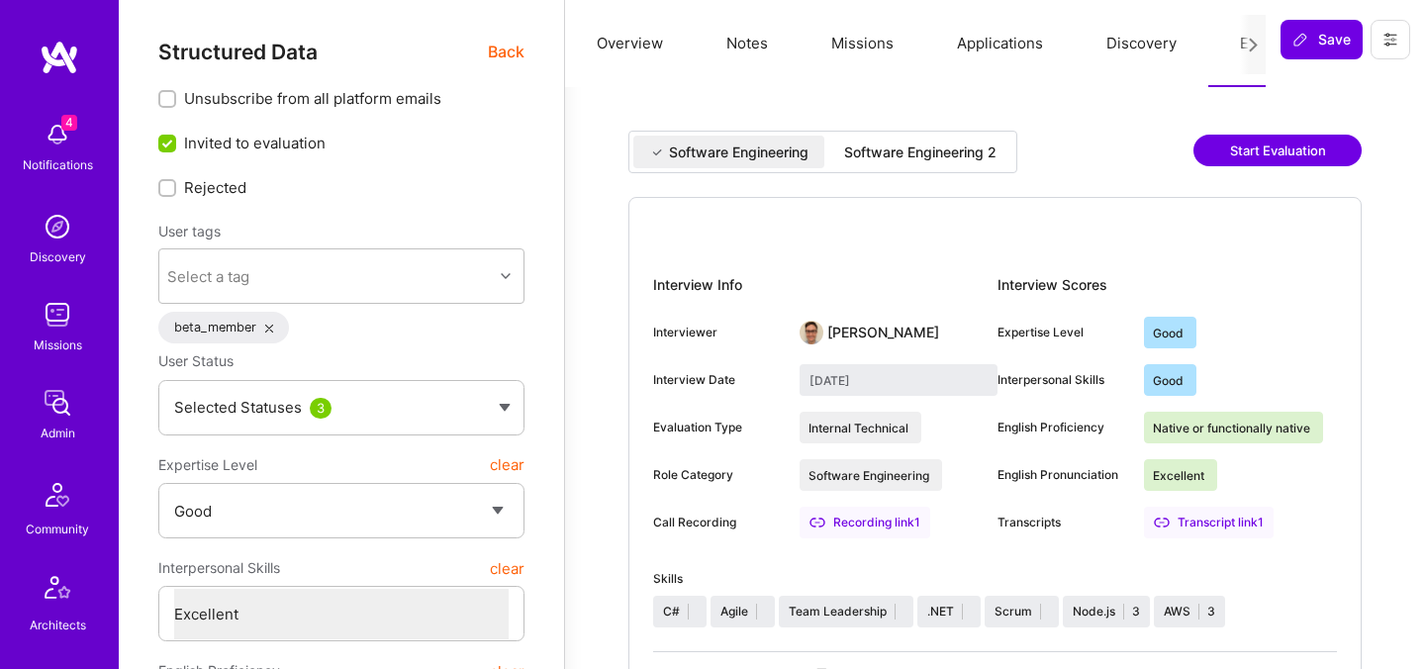
click at [917, 153] on div "Software Engineering 2" at bounding box center [920, 153] width 152 height 20
type input "[DATE]"
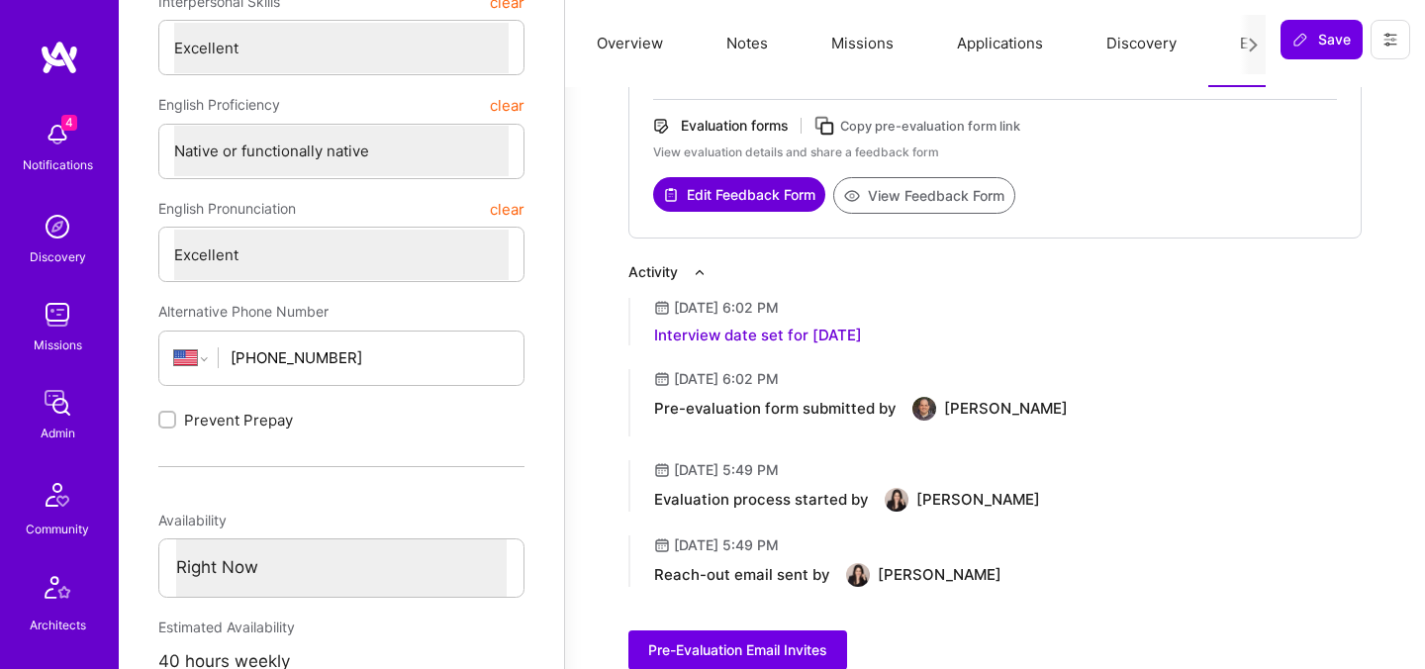
scroll to position [572, 0]
